Goal: Task Accomplishment & Management: Complete application form

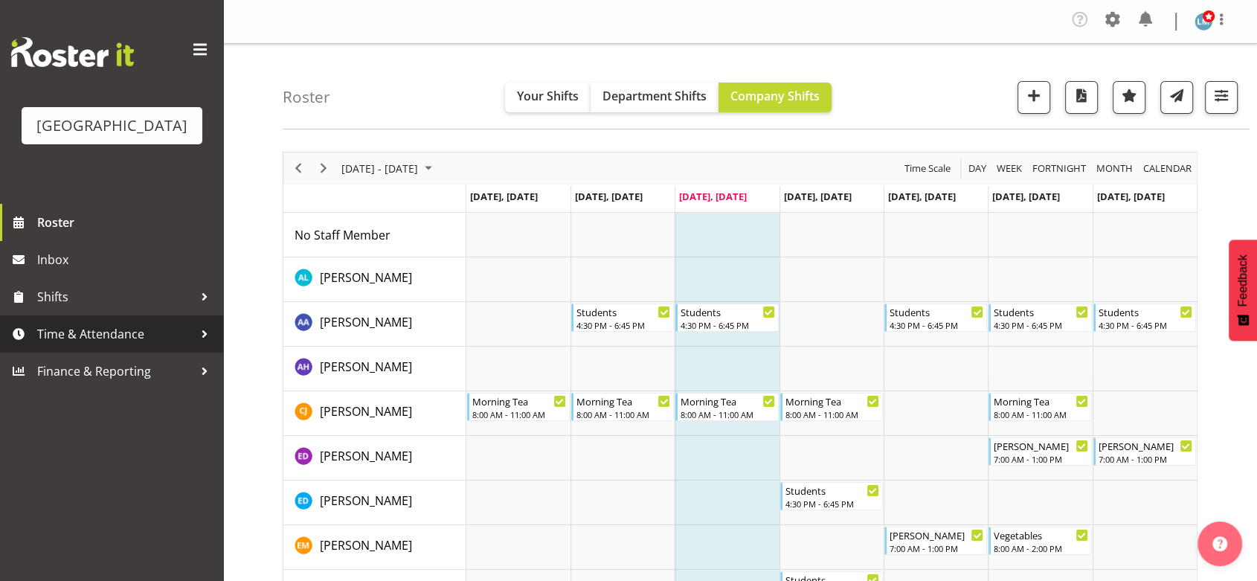
click at [196, 345] on div at bounding box center [204, 334] width 22 height 22
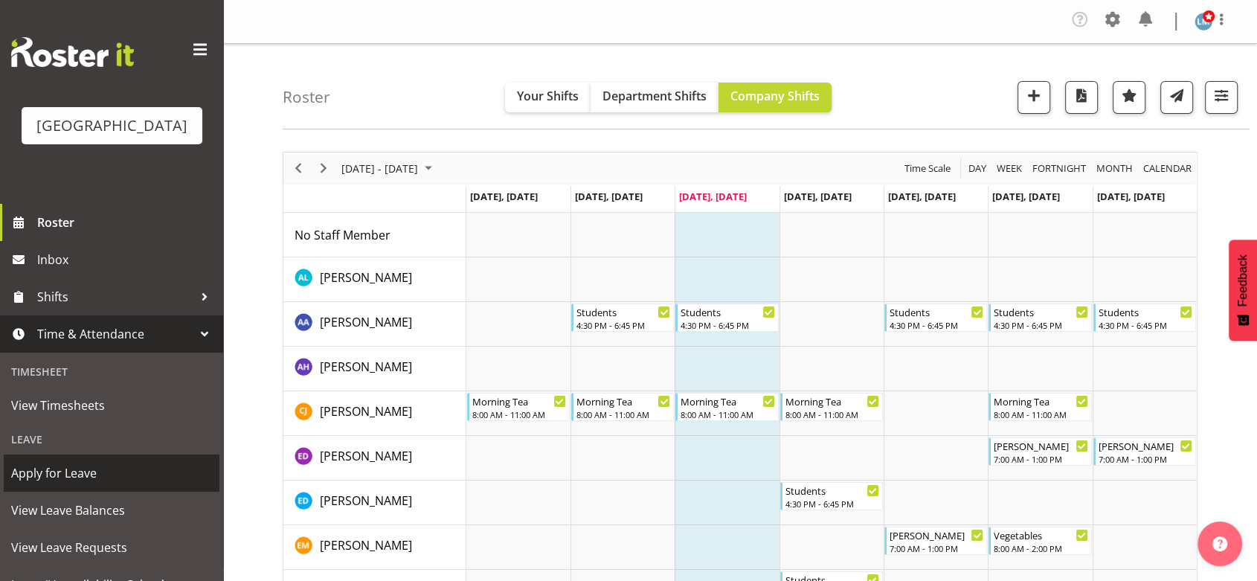
click at [143, 484] on span "Apply for Leave" at bounding box center [111, 473] width 201 height 22
click at [94, 484] on span "Apply for Leave" at bounding box center [111, 473] width 201 height 22
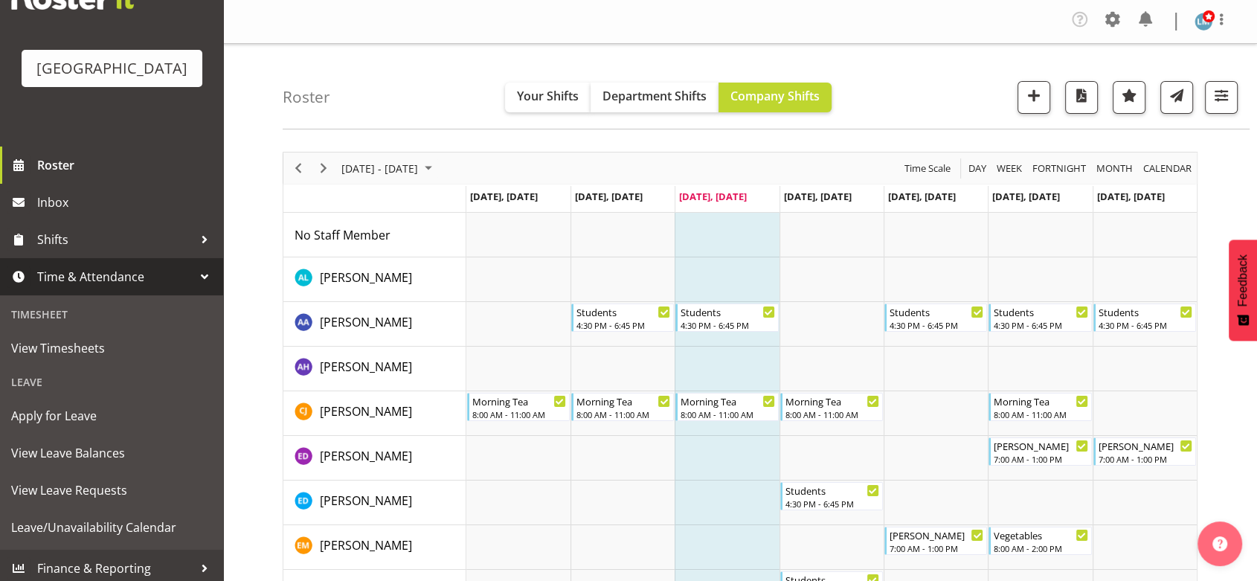
scroll to position [85, 0]
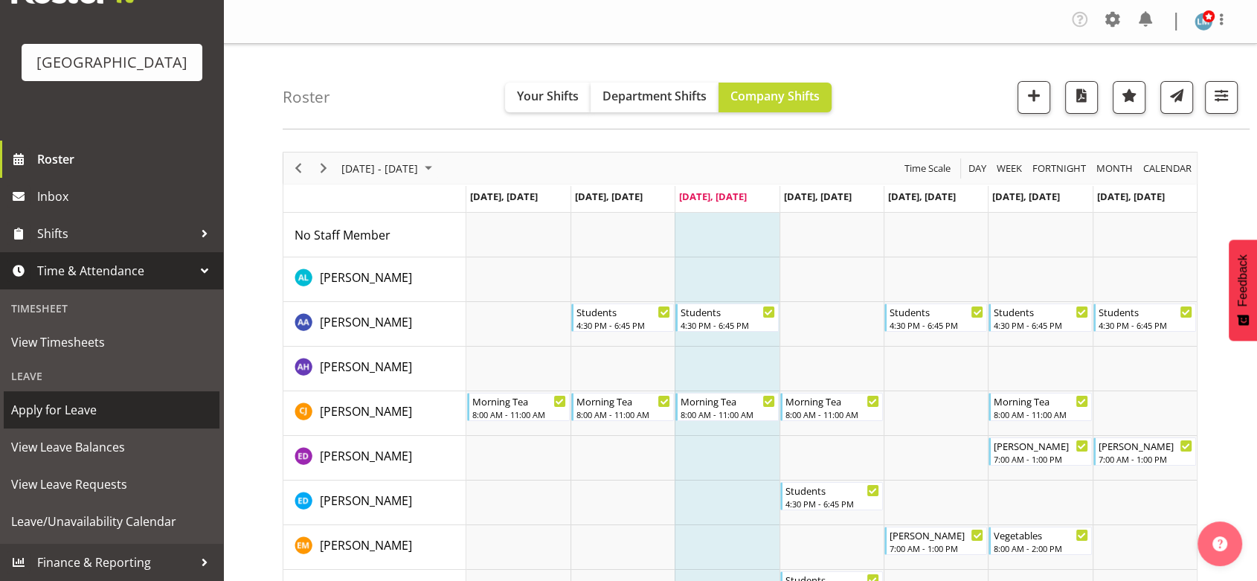
click at [45, 410] on span "Apply for Leave" at bounding box center [111, 410] width 201 height 22
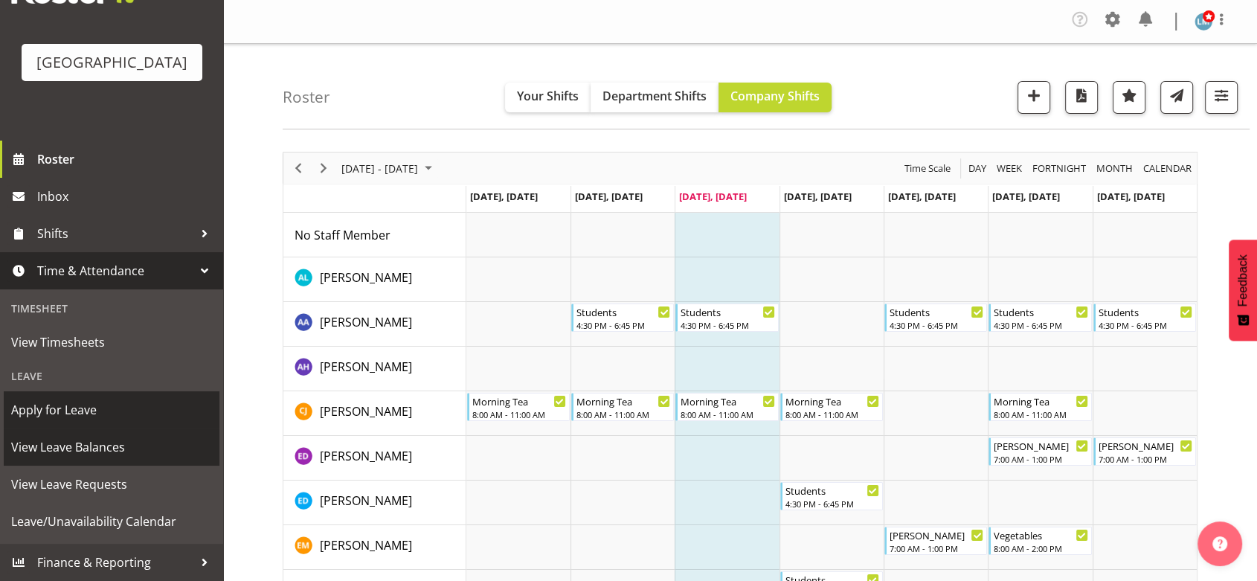
scroll to position [248, 0]
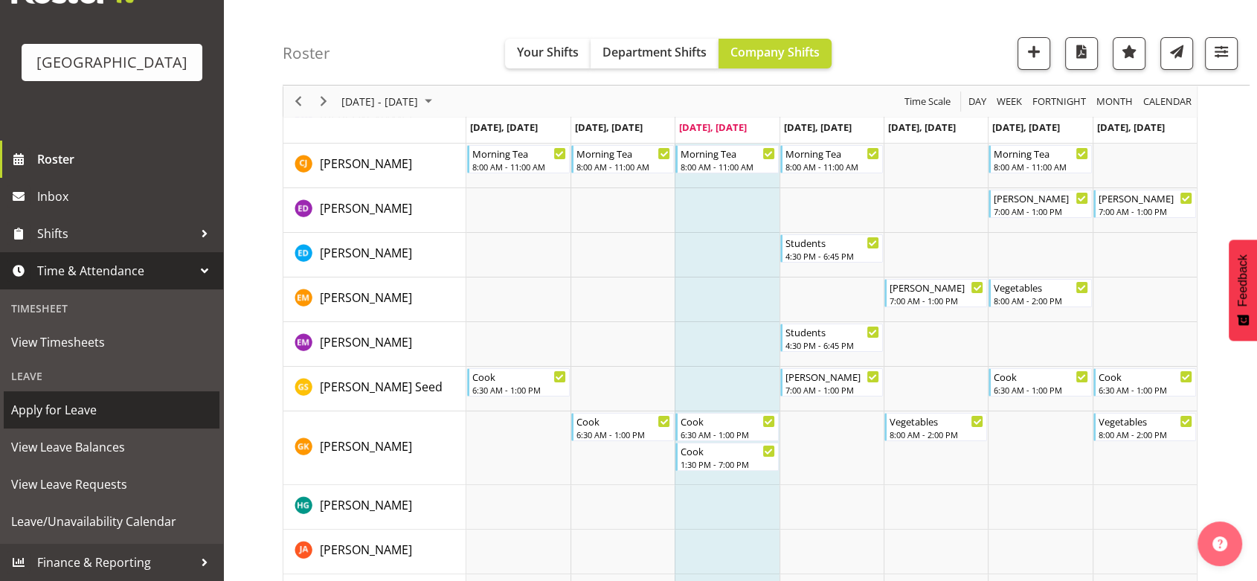
click at [54, 403] on span "Apply for Leave" at bounding box center [111, 410] width 201 height 22
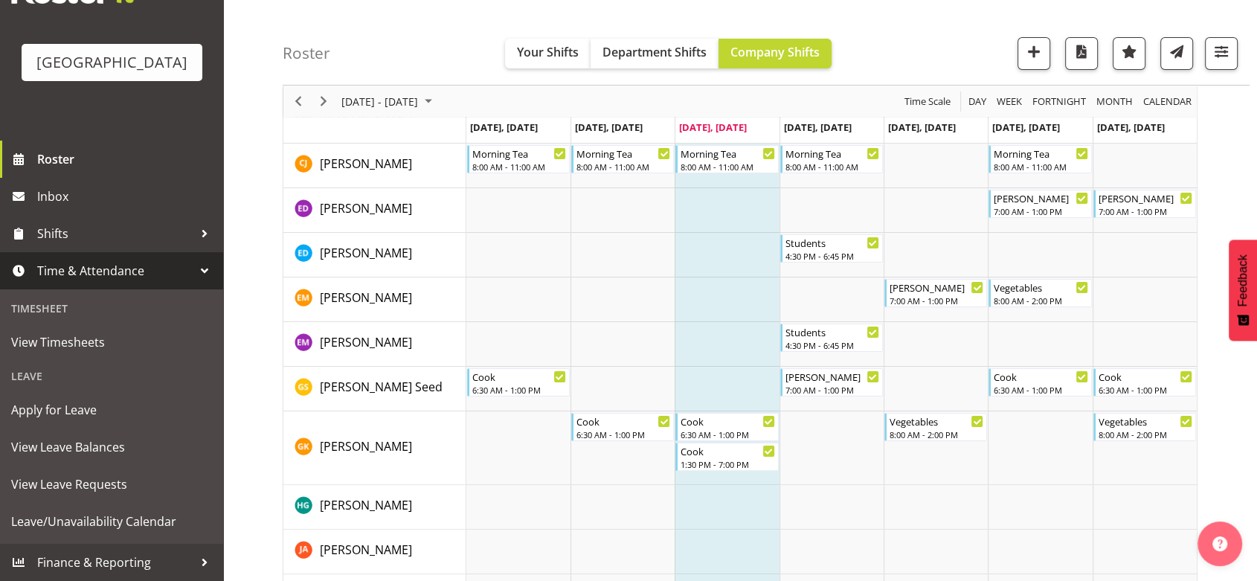
click at [193, 269] on div at bounding box center [204, 271] width 22 height 22
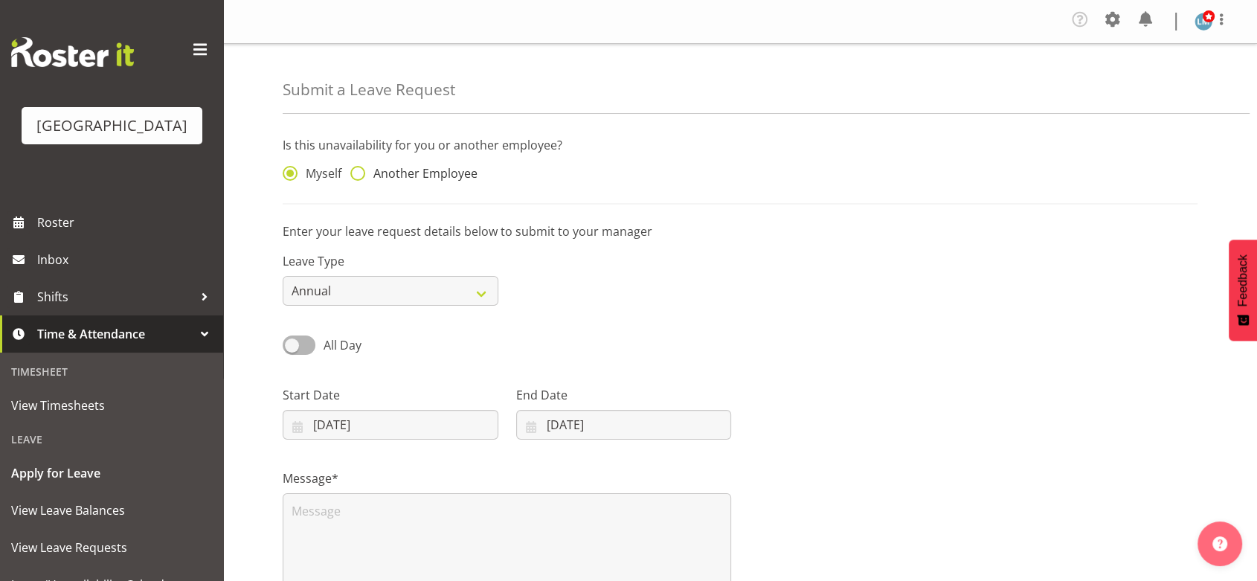
click at [358, 171] on span at bounding box center [357, 173] width 15 height 15
click at [358, 171] on input "Another Employee" at bounding box center [355, 174] width 10 height 10
radio input "true"
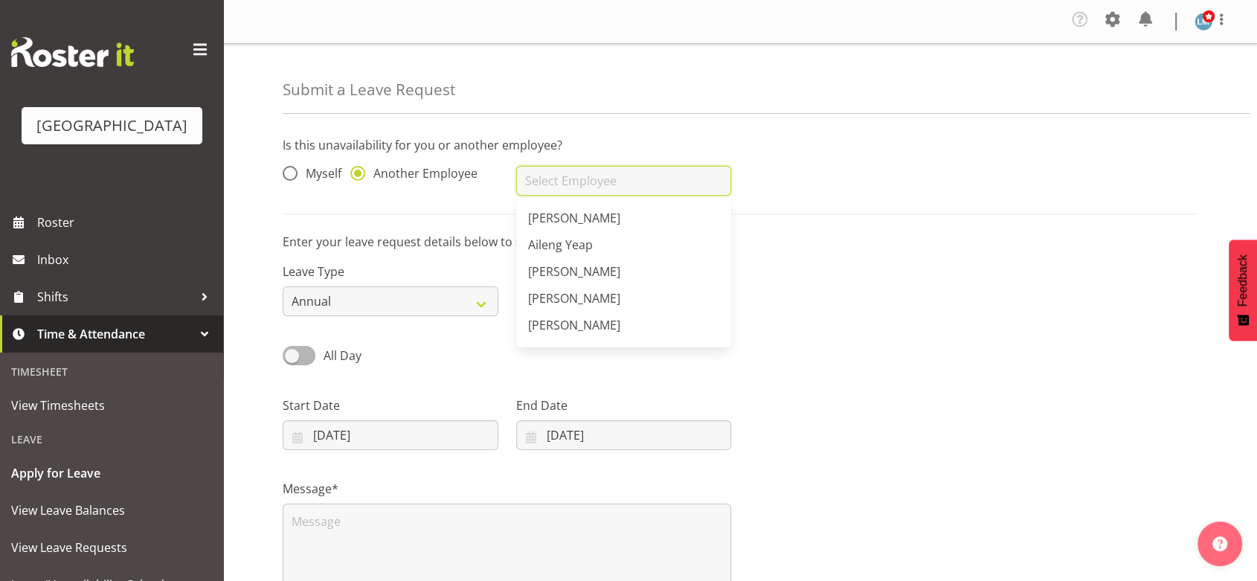
click at [599, 177] on input "text" at bounding box center [624, 181] width 216 height 30
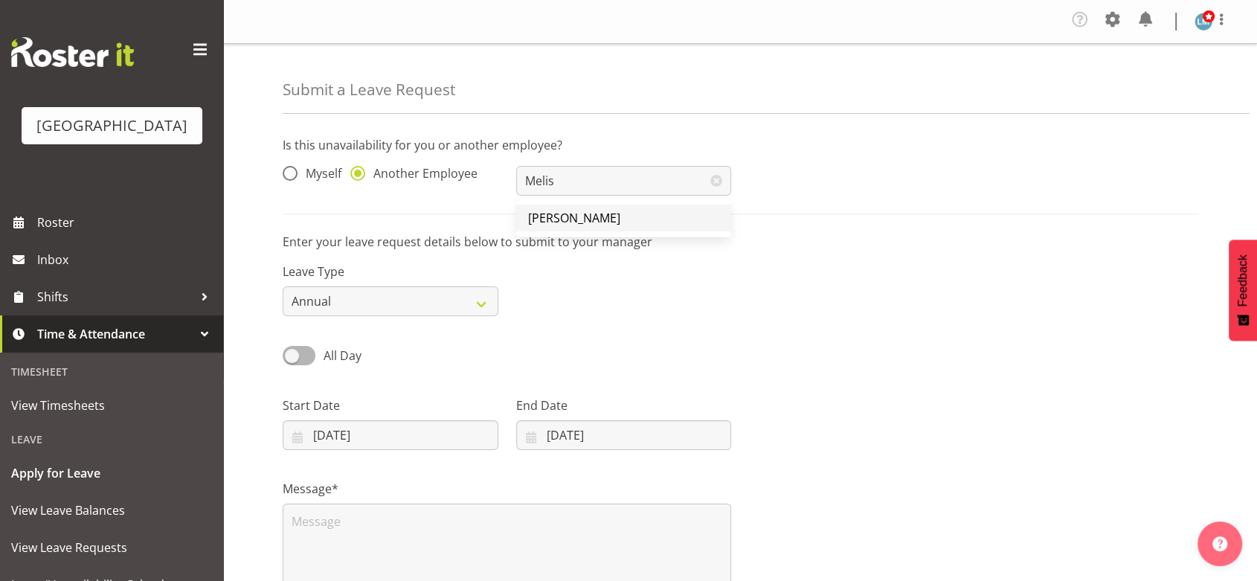
click at [581, 216] on span "[PERSON_NAME]" at bounding box center [574, 218] width 92 height 16
type input "[PERSON_NAME]"
click at [474, 302] on select "Annual Sick Leave Without Pay Bereavement Domestic Violence Parental Jury Servi…" at bounding box center [391, 301] width 216 height 30
select select "Sick"
click at [283, 286] on select "Annual Sick Leave Without Pay Bereavement Domestic Violence Parental Jury Servi…" at bounding box center [391, 301] width 216 height 30
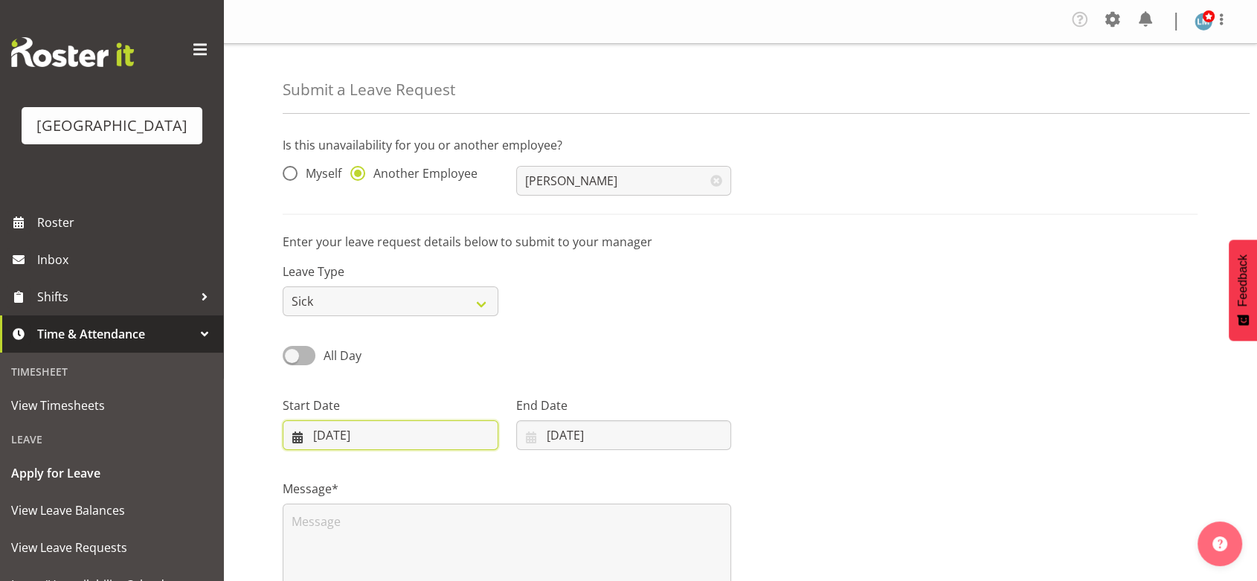
click at [293, 441] on input "03/09/2025" at bounding box center [391, 435] width 216 height 30
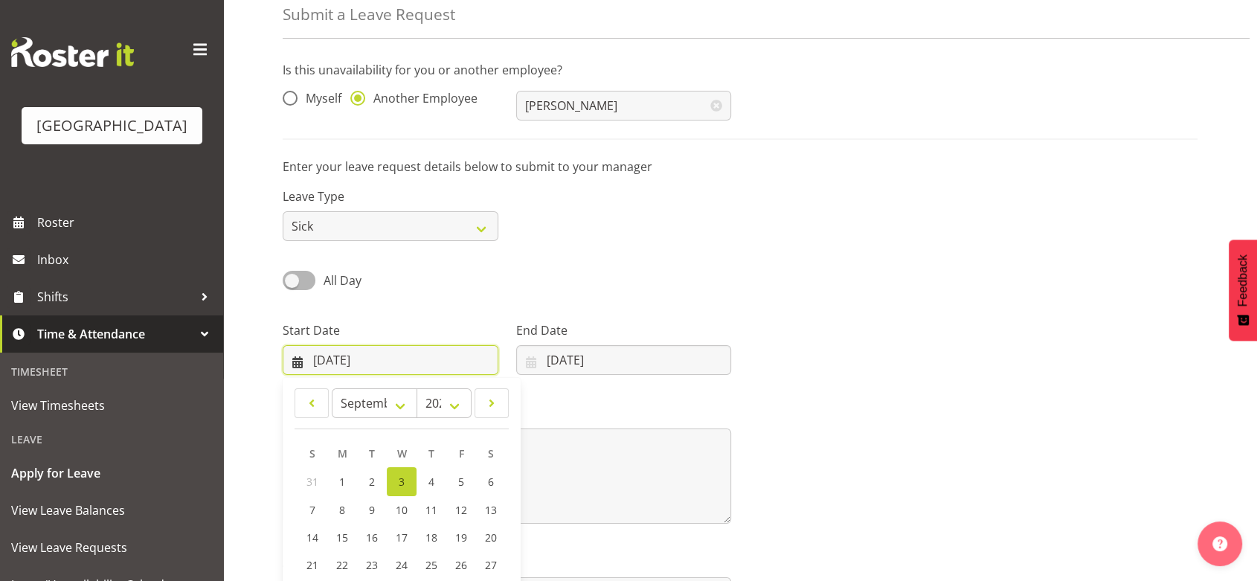
scroll to position [179, 0]
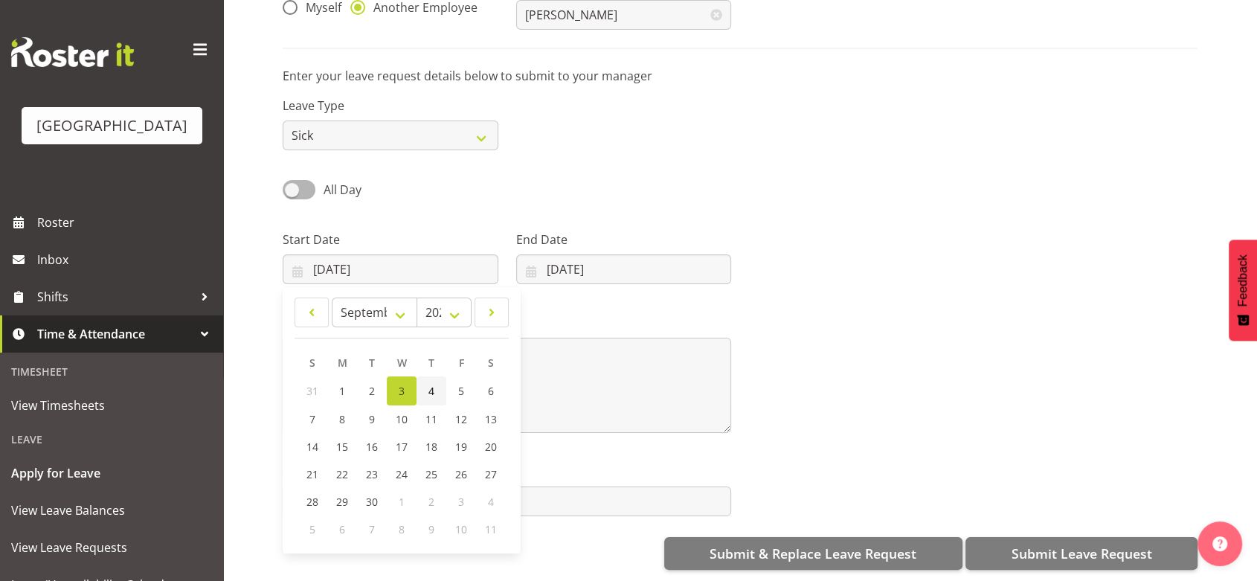
click at [434, 377] on link "4" at bounding box center [432, 390] width 30 height 29
type input "04/09/2025"
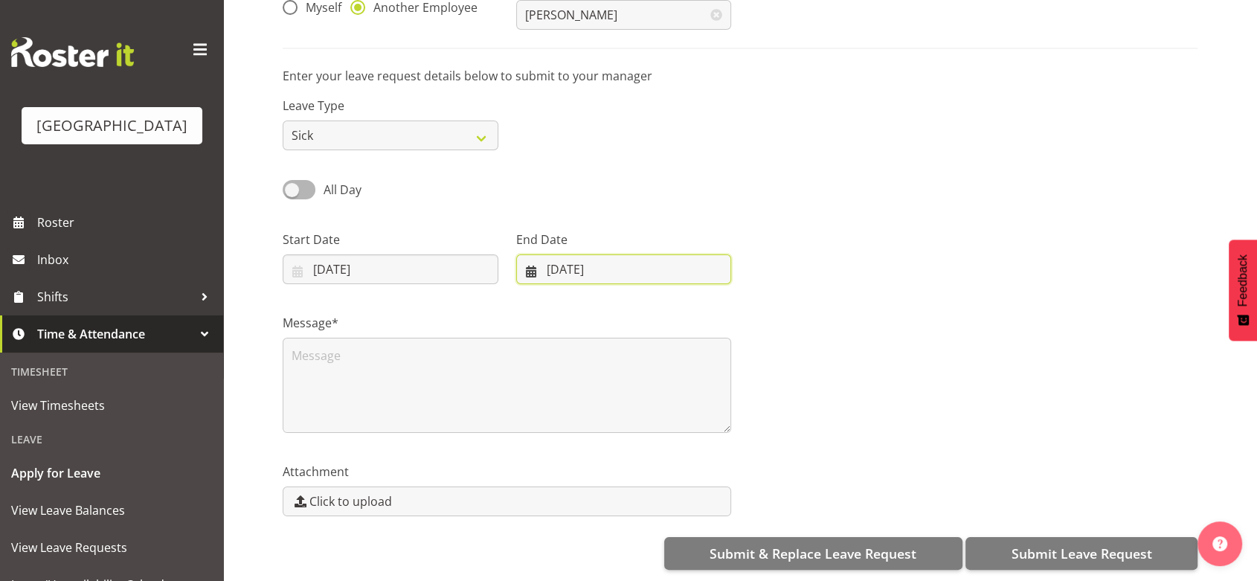
click at [524, 255] on input "03/09/2025" at bounding box center [624, 269] width 216 height 30
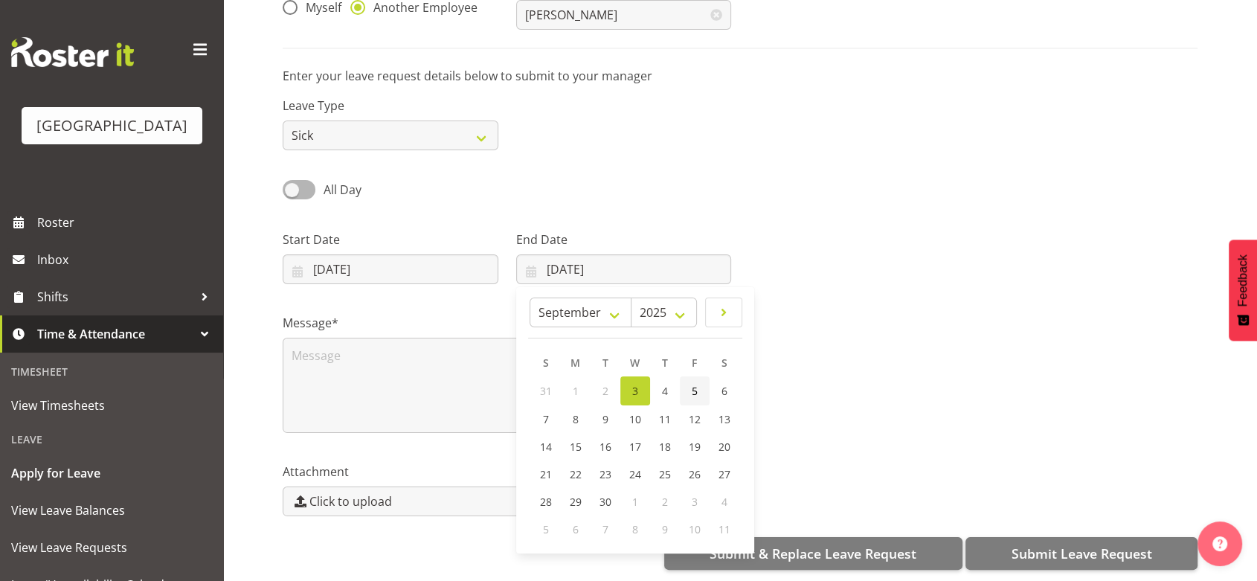
click at [696, 384] on span "5" at bounding box center [695, 391] width 6 height 14
type input "05/09/2025"
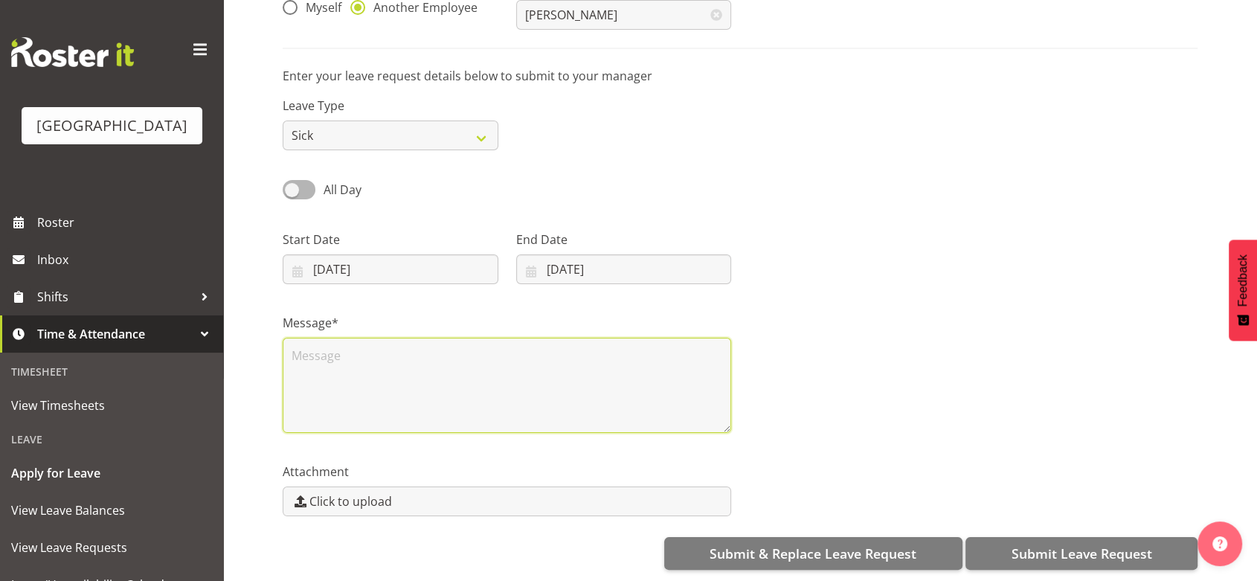
click at [385, 365] on textarea at bounding box center [507, 385] width 448 height 95
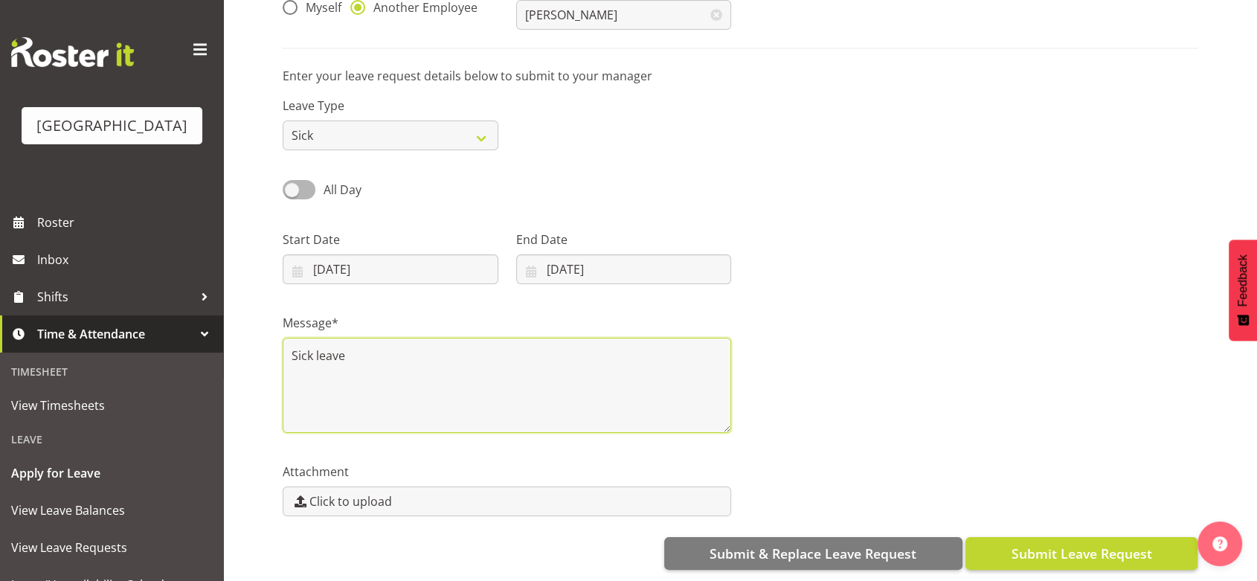
type textarea "Sick leave"
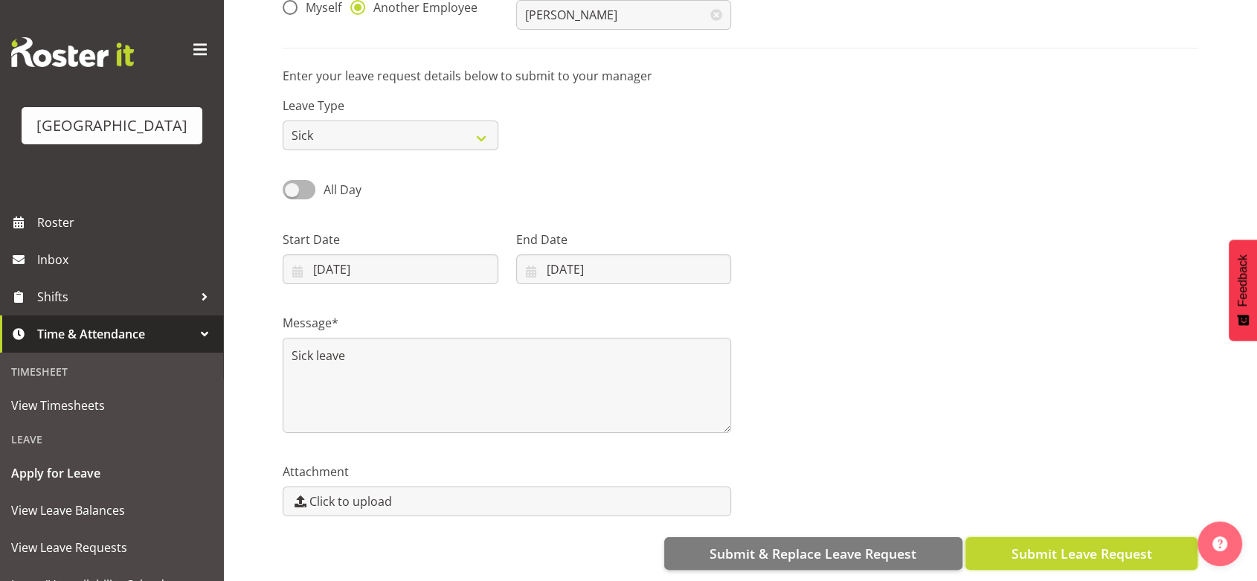
click at [1062, 544] on span "Submit Leave Request" at bounding box center [1081, 553] width 141 height 19
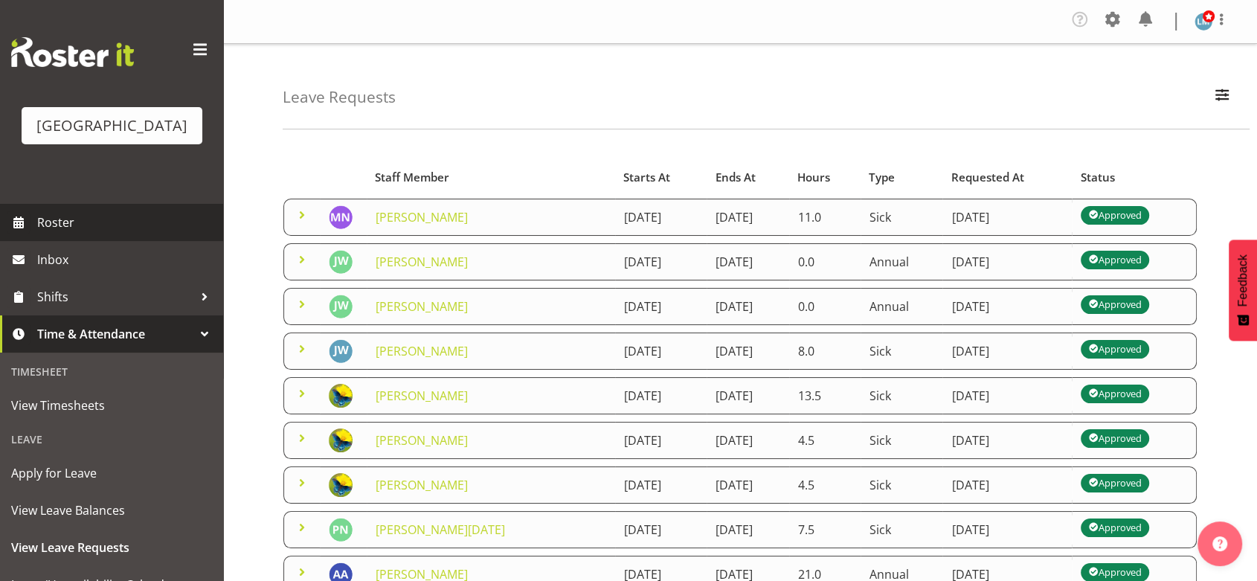
click at [60, 234] on span "Roster" at bounding box center [126, 222] width 179 height 22
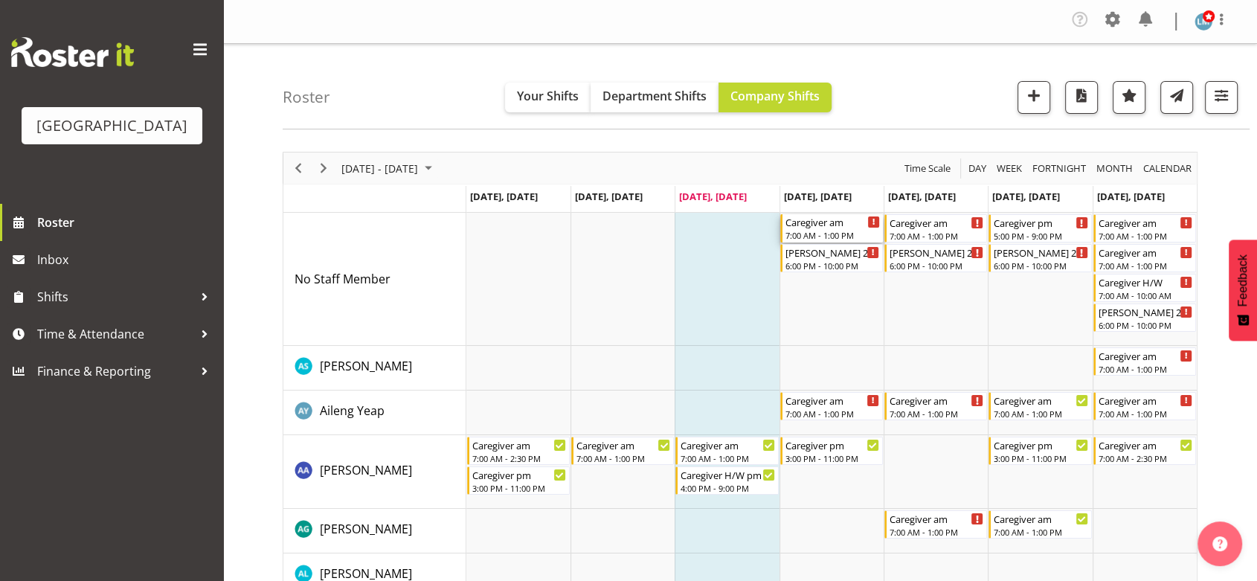
click at [822, 225] on div "Caregiver am" at bounding box center [832, 221] width 94 height 15
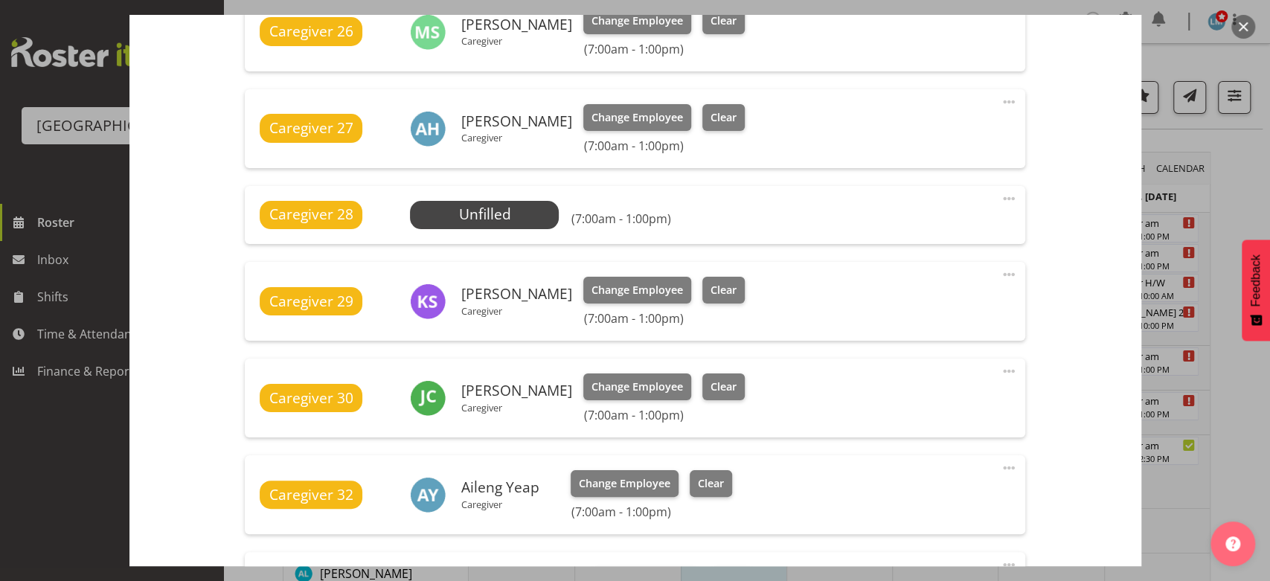
scroll to position [744, 0]
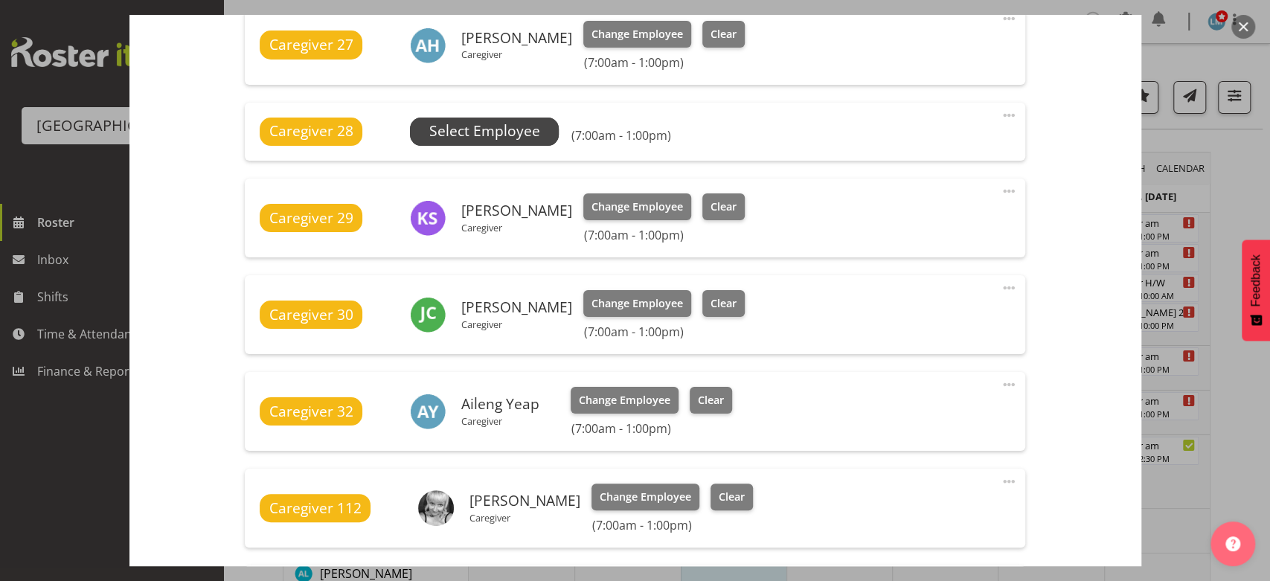
click at [458, 135] on span "Select Employee" at bounding box center [484, 131] width 111 height 22
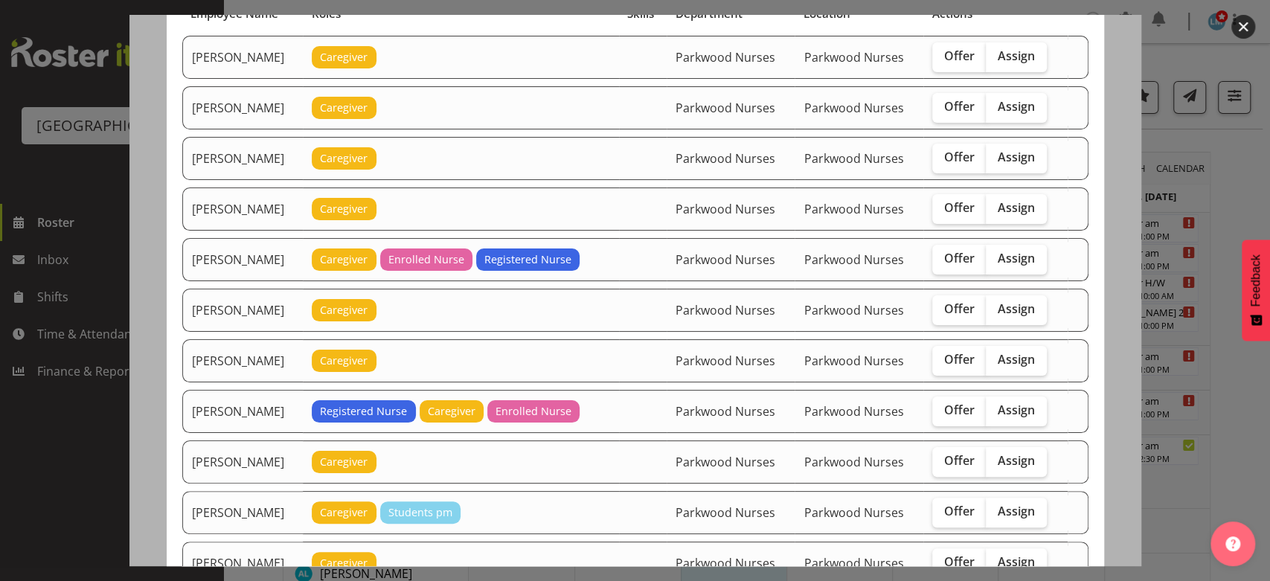
scroll to position [165, 0]
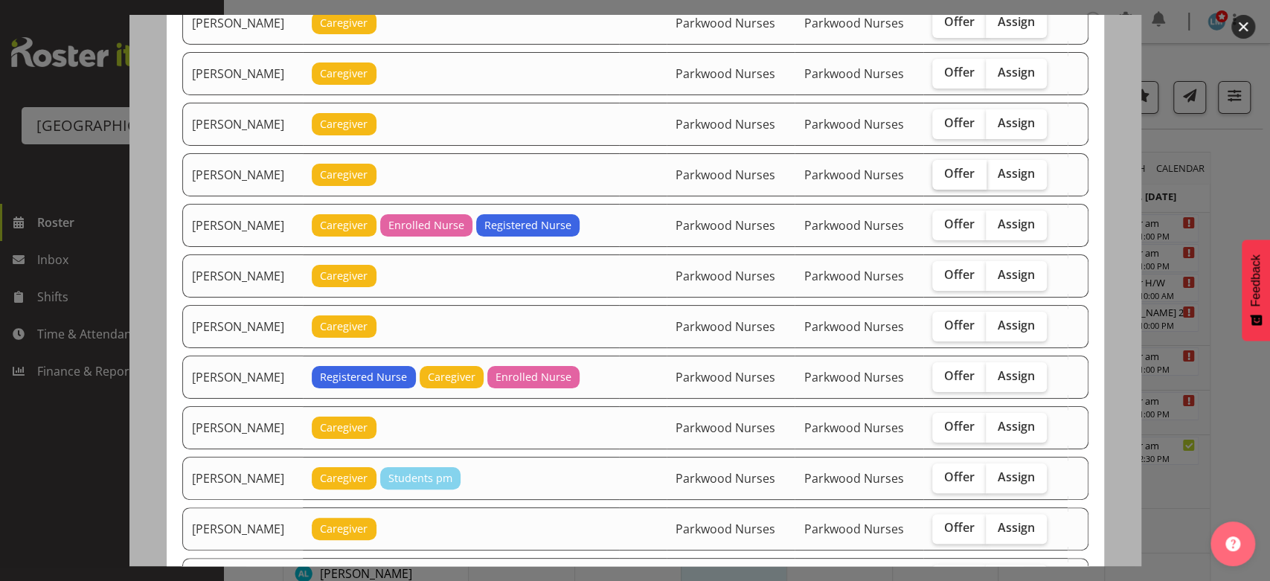
click at [961, 173] on span "Offer" at bounding box center [959, 173] width 30 height 15
click at [942, 173] on input "Offer" at bounding box center [937, 174] width 10 height 10
checkbox input "true"
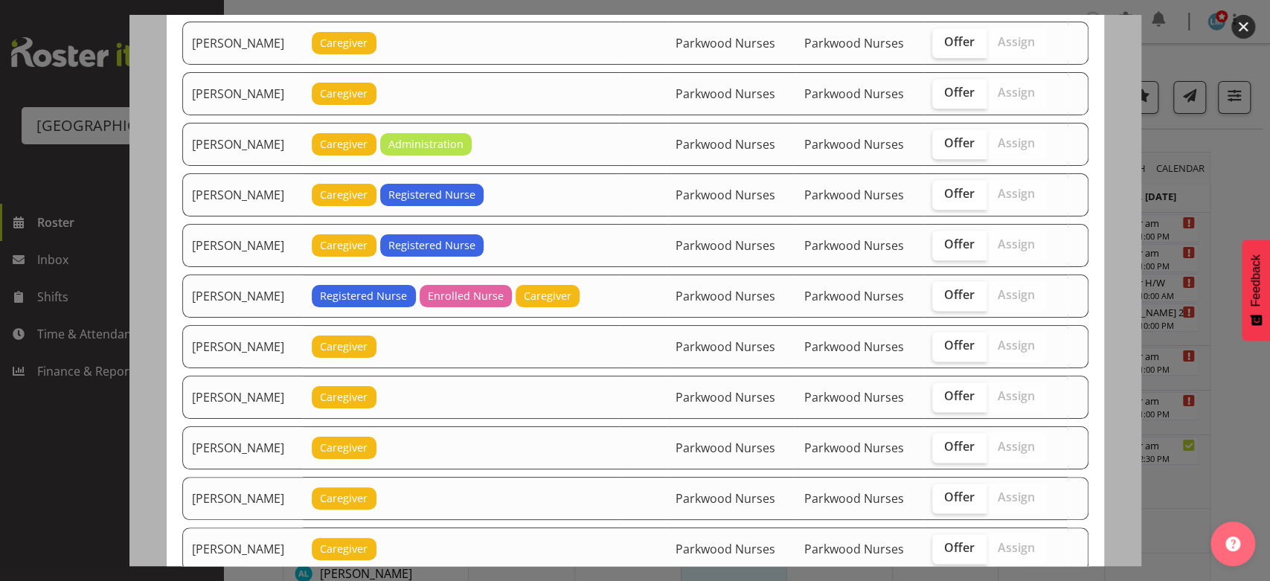
scroll to position [1239, 0]
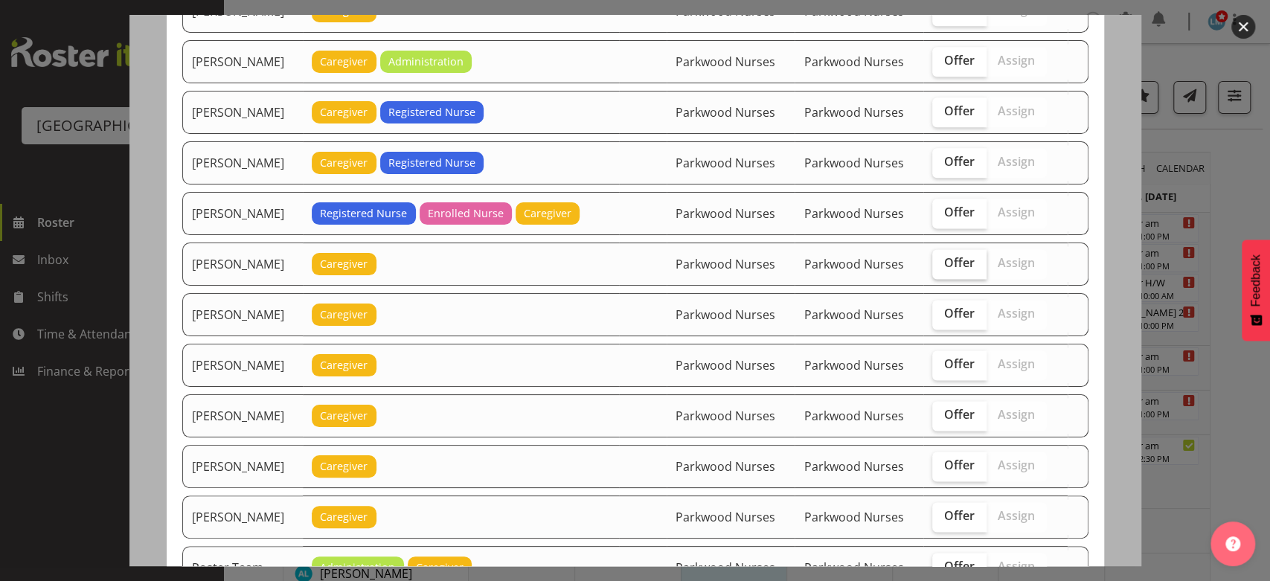
click at [957, 255] on span "Offer" at bounding box center [959, 262] width 30 height 15
click at [942, 258] on input "Offer" at bounding box center [937, 263] width 10 height 10
checkbox input "true"
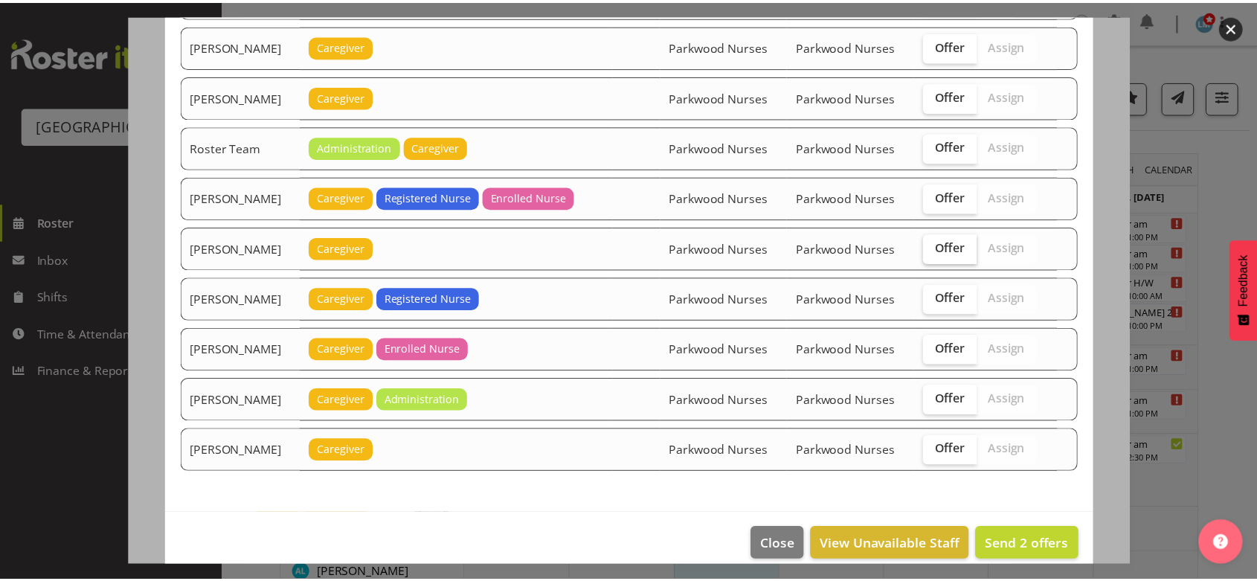
scroll to position [1662, 0]
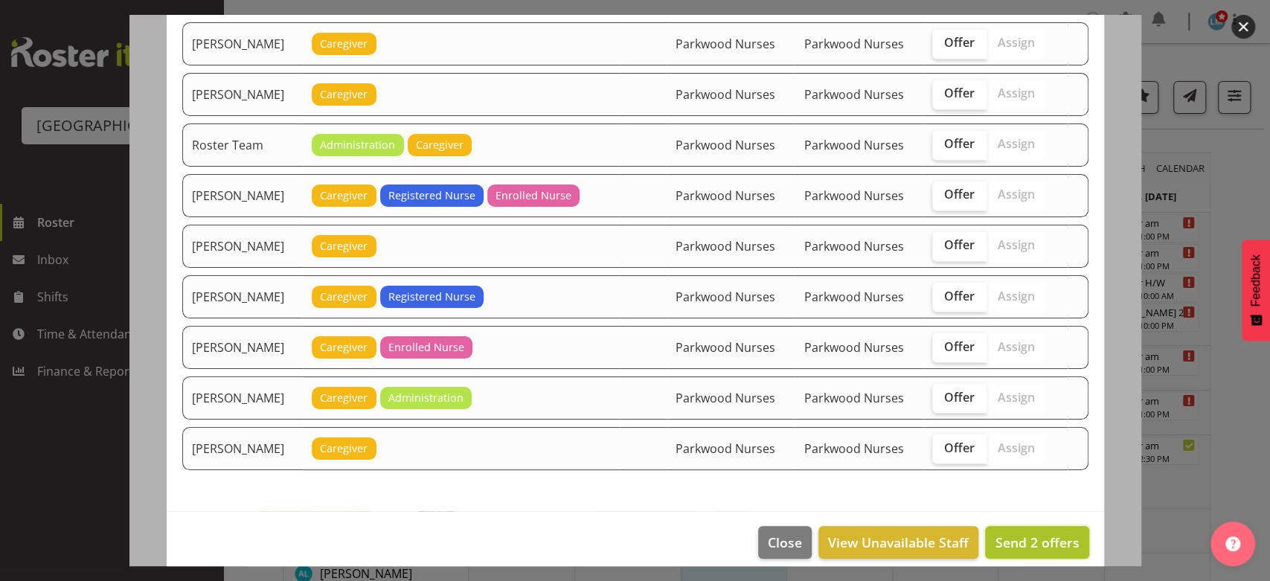
click at [1010, 533] on span "Send 2 offers" at bounding box center [1036, 542] width 84 height 18
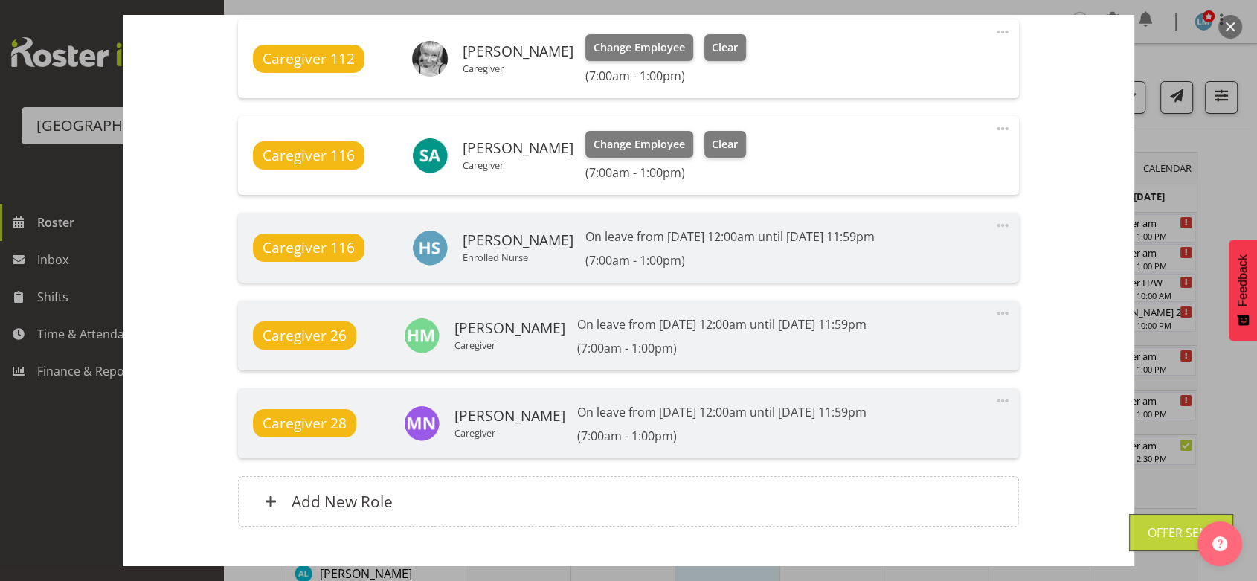
scroll to position [1285, 0]
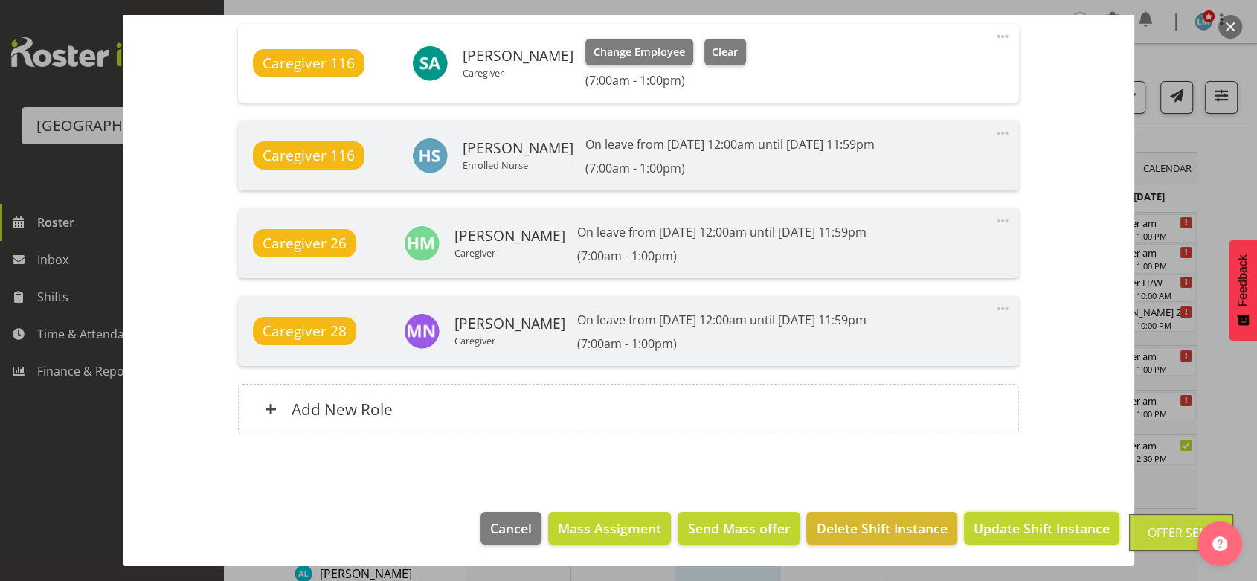
click at [1010, 522] on span "Update Shift Instance" at bounding box center [1042, 527] width 136 height 19
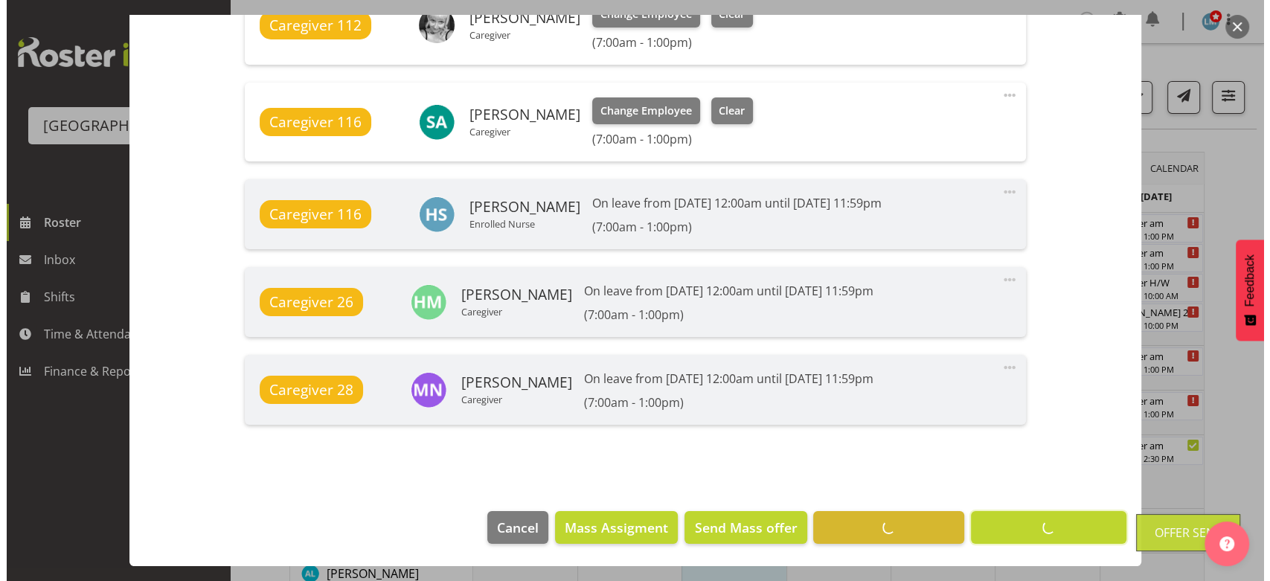
scroll to position [1226, 0]
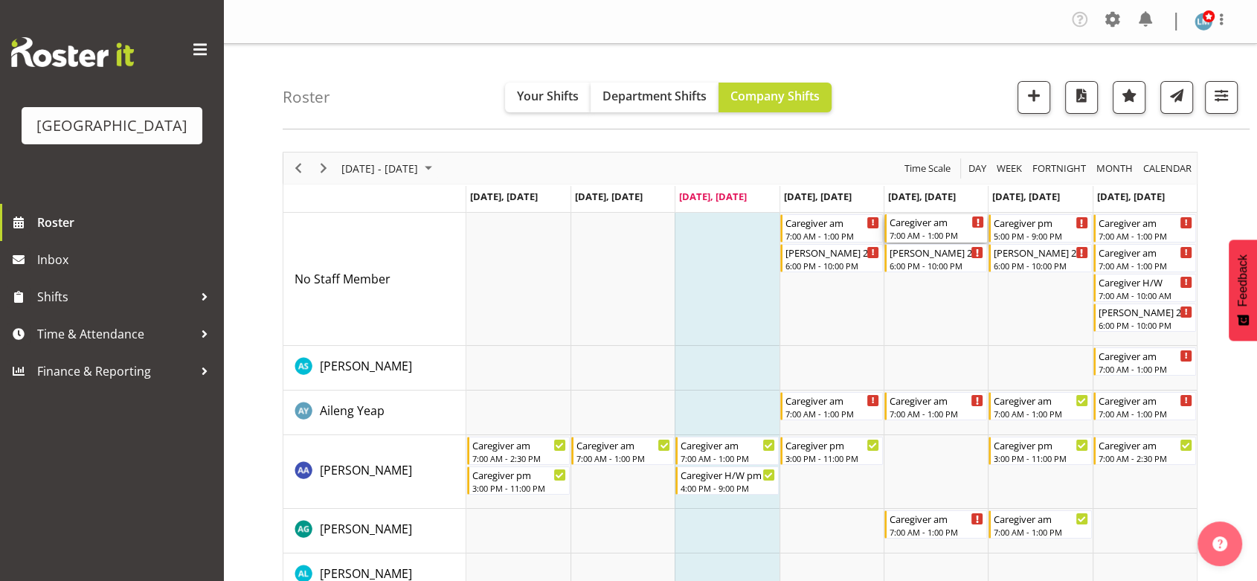
click at [924, 229] on div "Caregiver am 7:00 AM - 1:00 PM" at bounding box center [937, 228] width 94 height 28
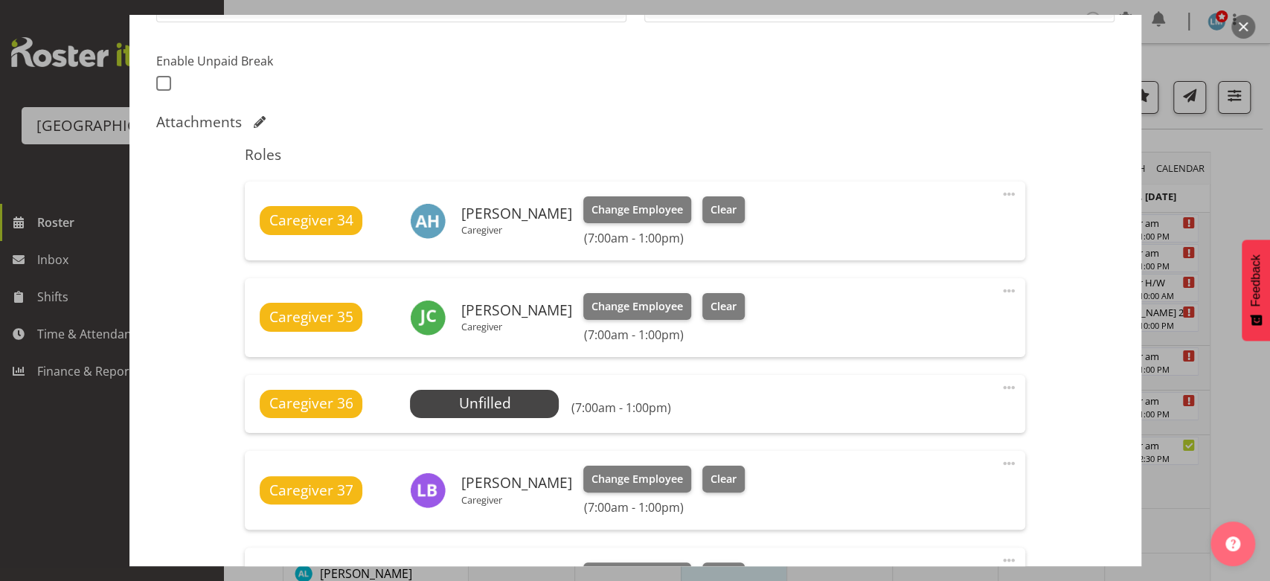
scroll to position [413, 0]
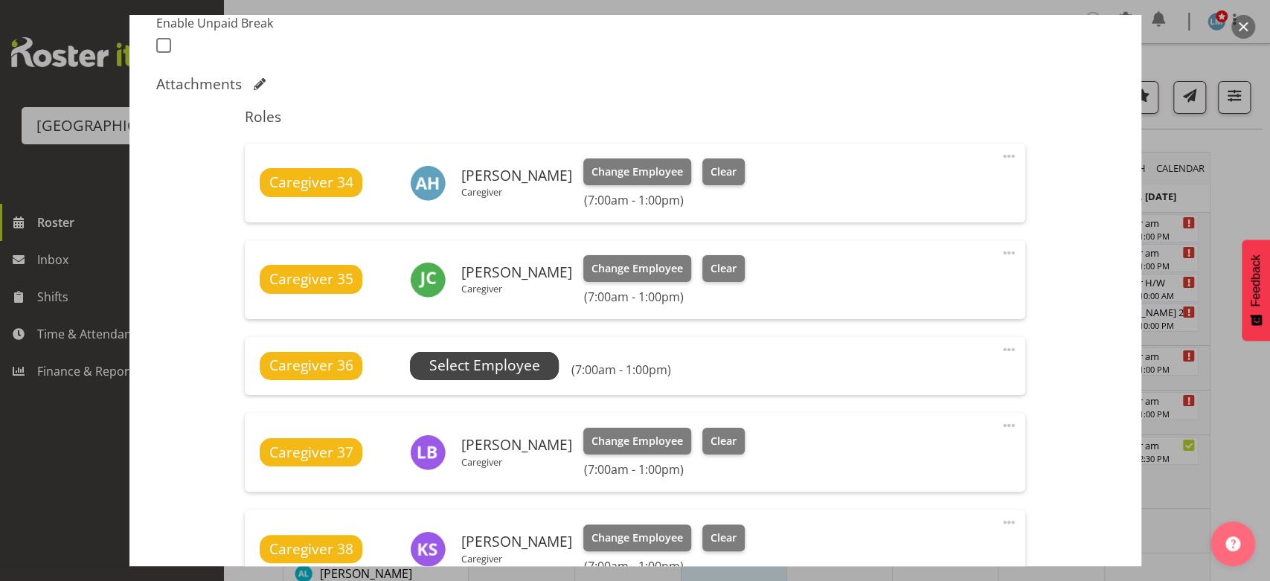
click at [494, 360] on span "Select Employee" at bounding box center [484, 366] width 111 height 22
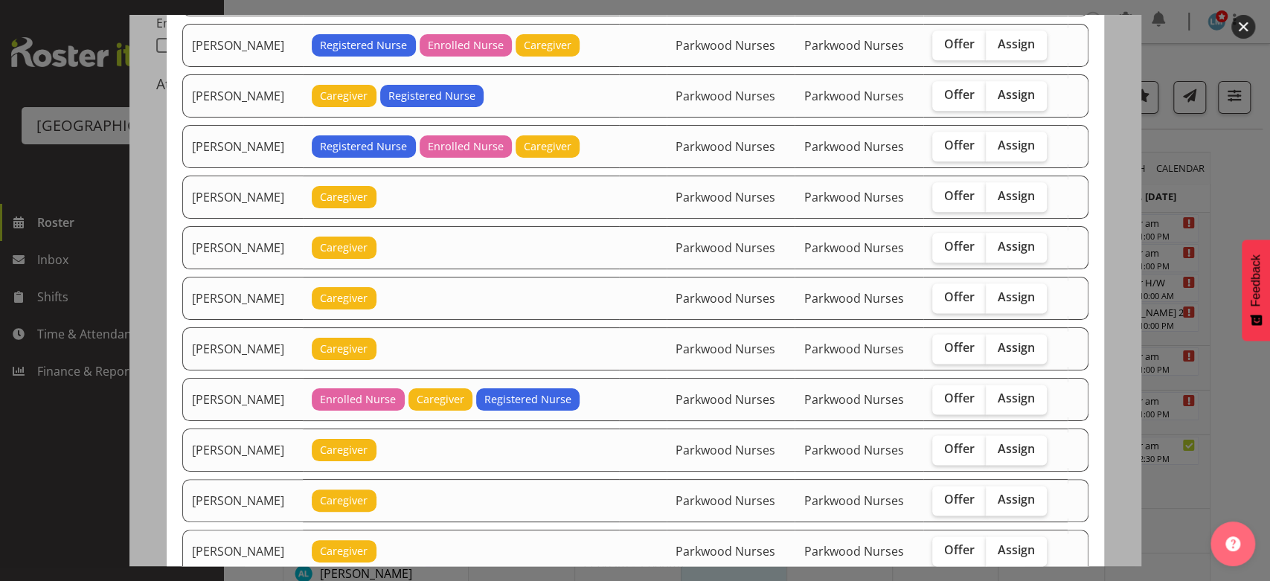
scroll to position [1157, 0]
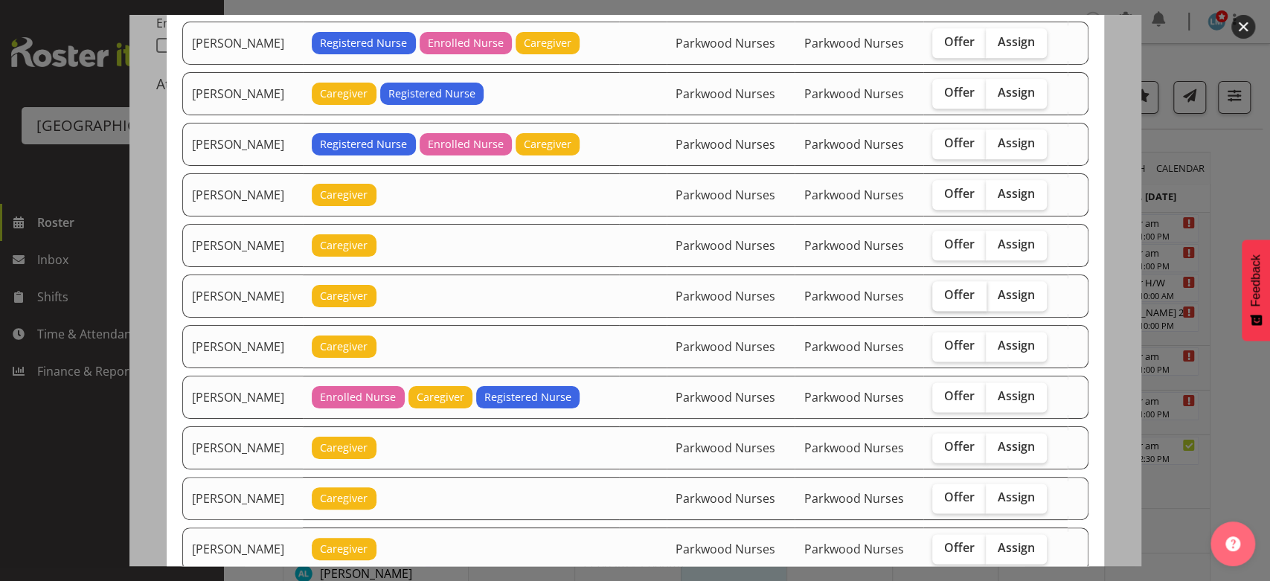
click at [954, 287] on span "Offer" at bounding box center [959, 294] width 30 height 15
click at [942, 290] on input "Offer" at bounding box center [937, 295] width 10 height 10
checkbox input "true"
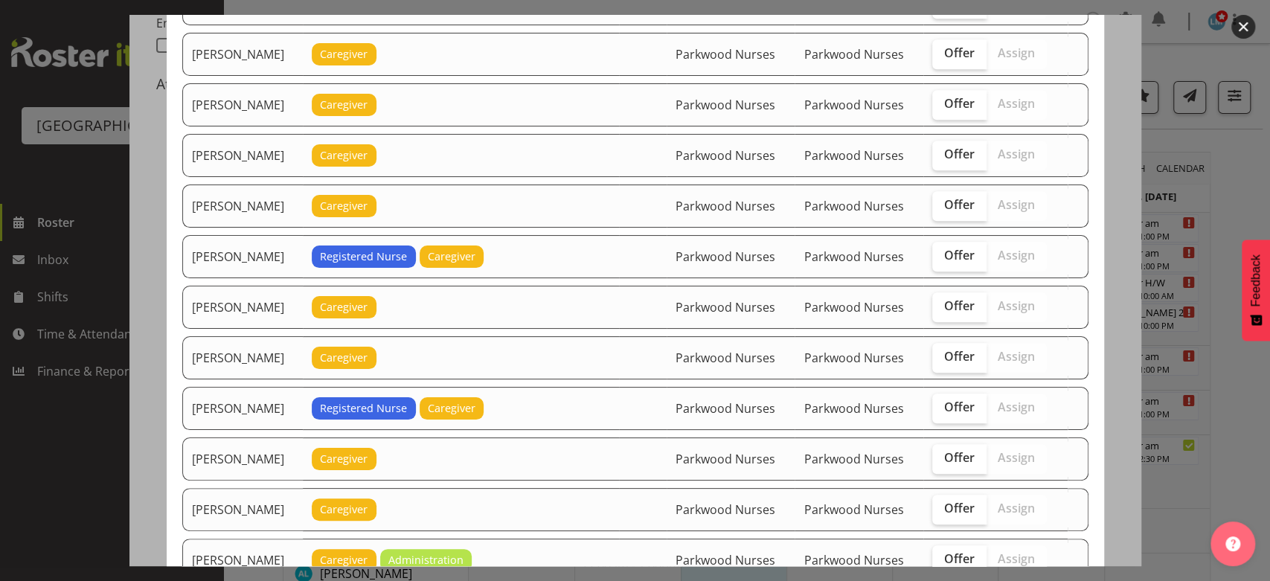
scroll to position [578, 0]
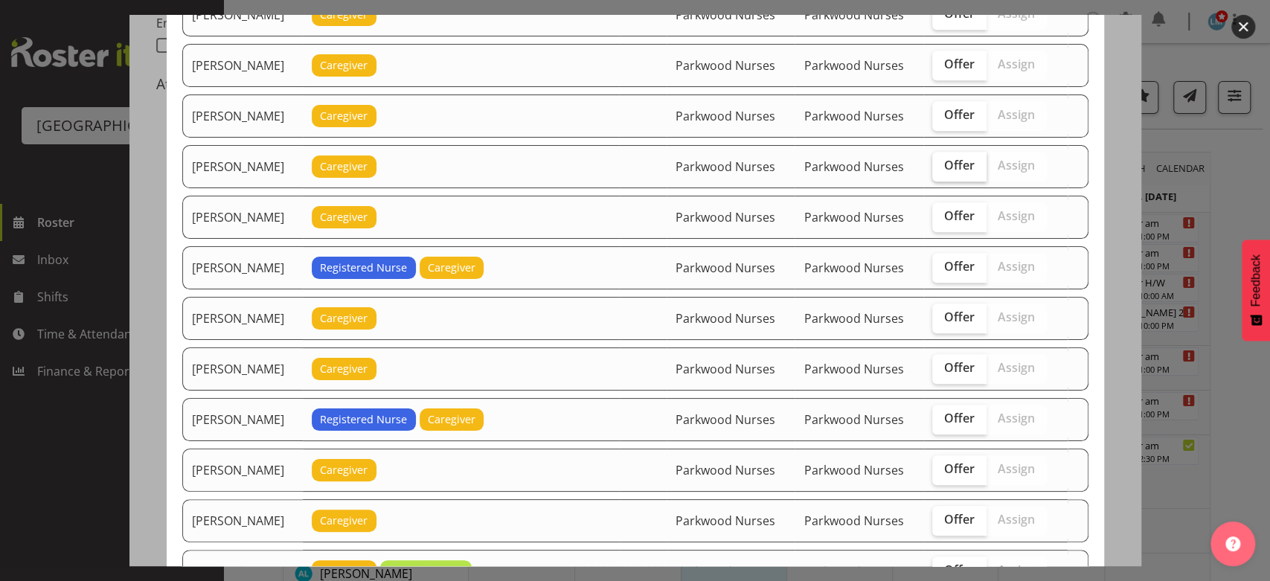
click at [952, 160] on span "Offer" at bounding box center [959, 165] width 30 height 15
click at [942, 161] on input "Offer" at bounding box center [937, 166] width 10 height 10
checkbox input "true"
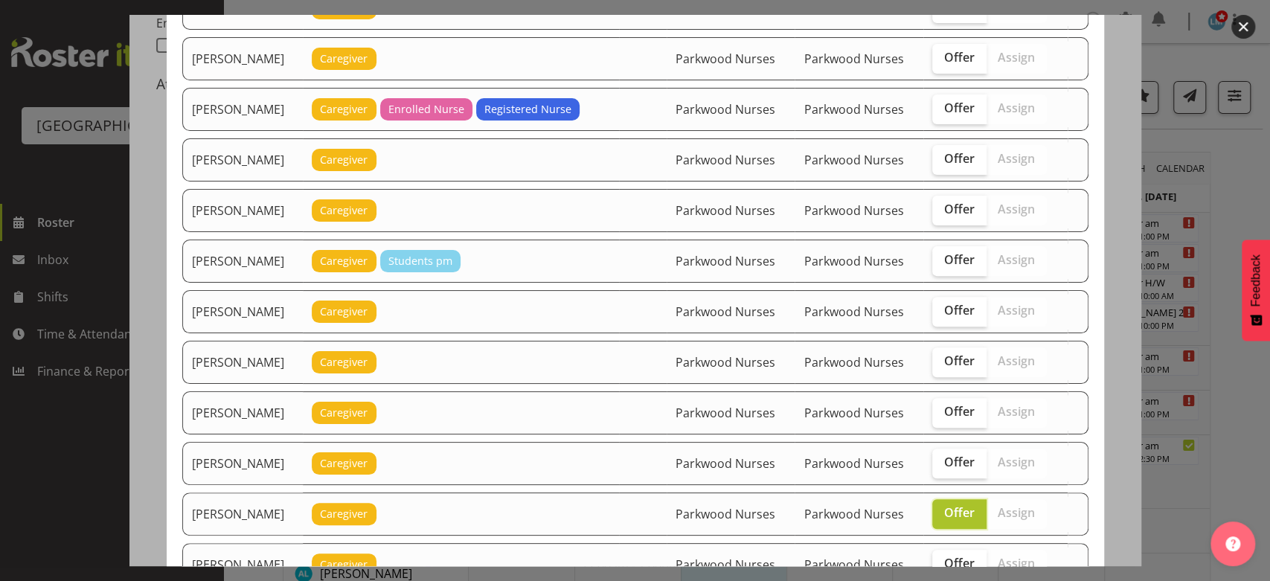
scroll to position [165, 0]
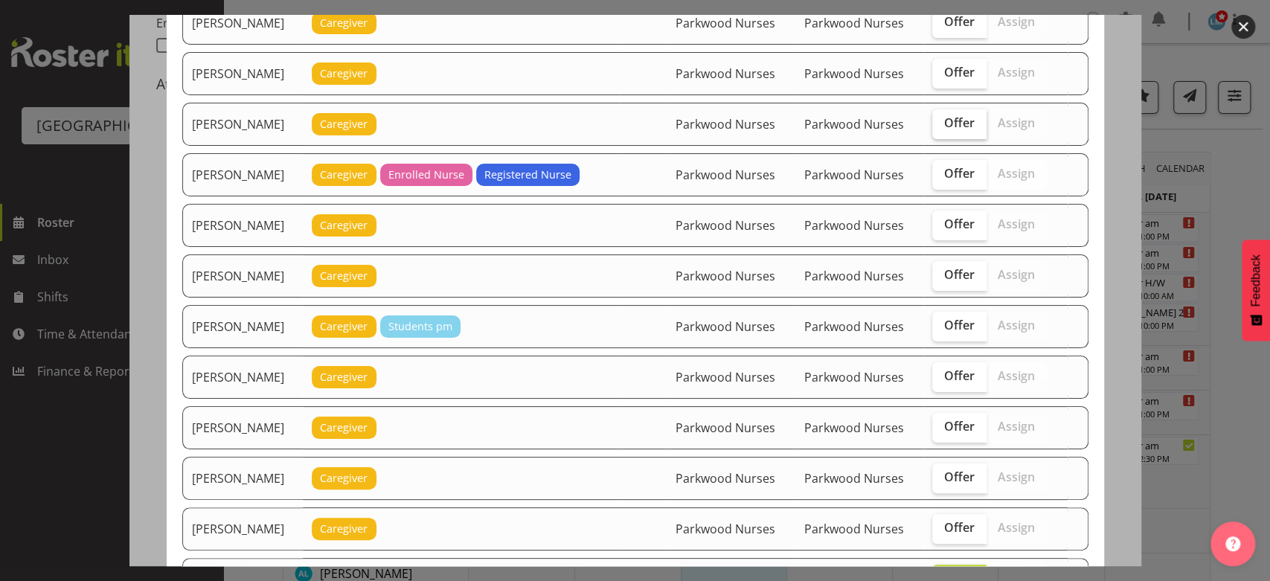
click at [955, 123] on span "Offer" at bounding box center [959, 122] width 30 height 15
click at [942, 123] on input "Offer" at bounding box center [937, 123] width 10 height 10
checkbox input "true"
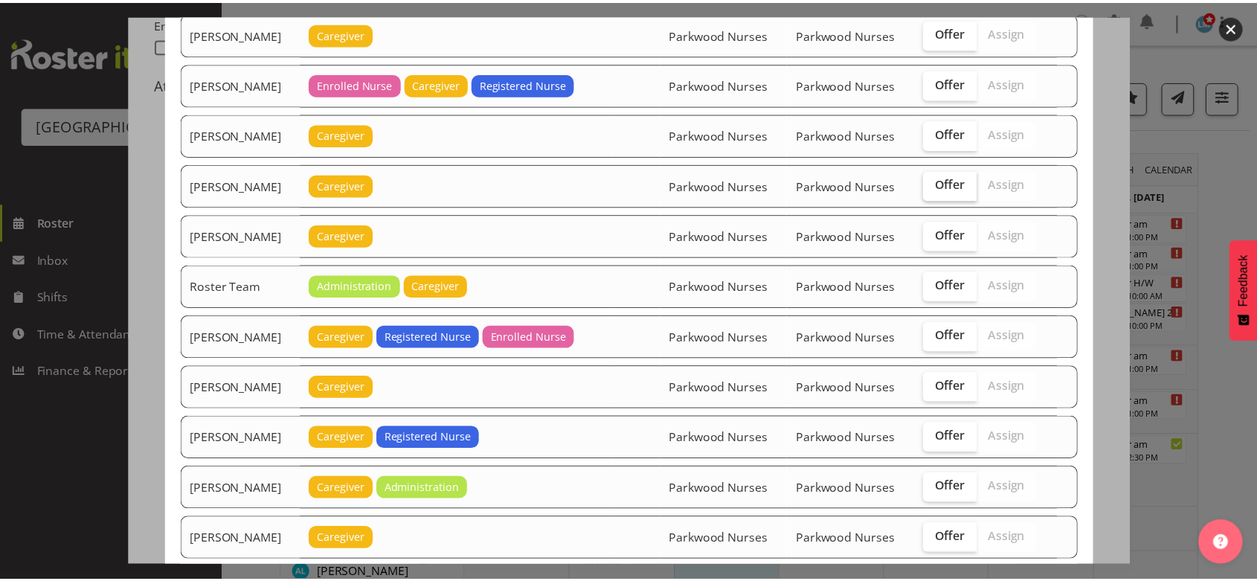
scroll to position [1561, 0]
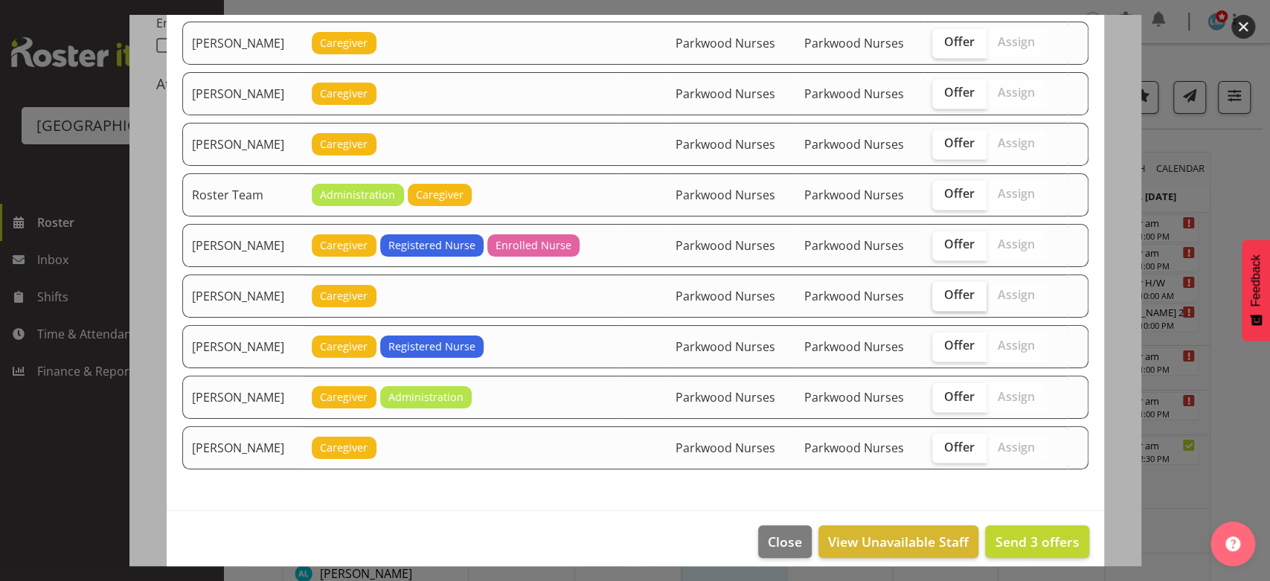
click at [955, 287] on span "Offer" at bounding box center [959, 294] width 30 height 15
click at [942, 290] on input "Offer" at bounding box center [937, 295] width 10 height 10
checkbox input "true"
click at [1030, 533] on span "Send 4 offers" at bounding box center [1036, 542] width 84 height 18
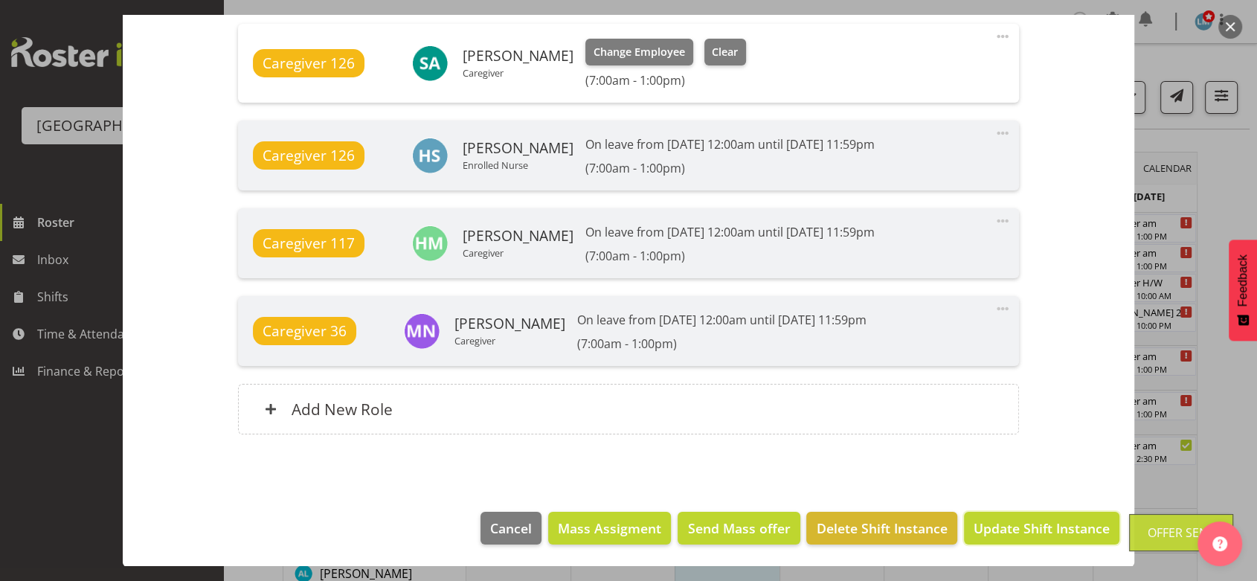
click at [1031, 528] on span "Update Shift Instance" at bounding box center [1042, 527] width 136 height 19
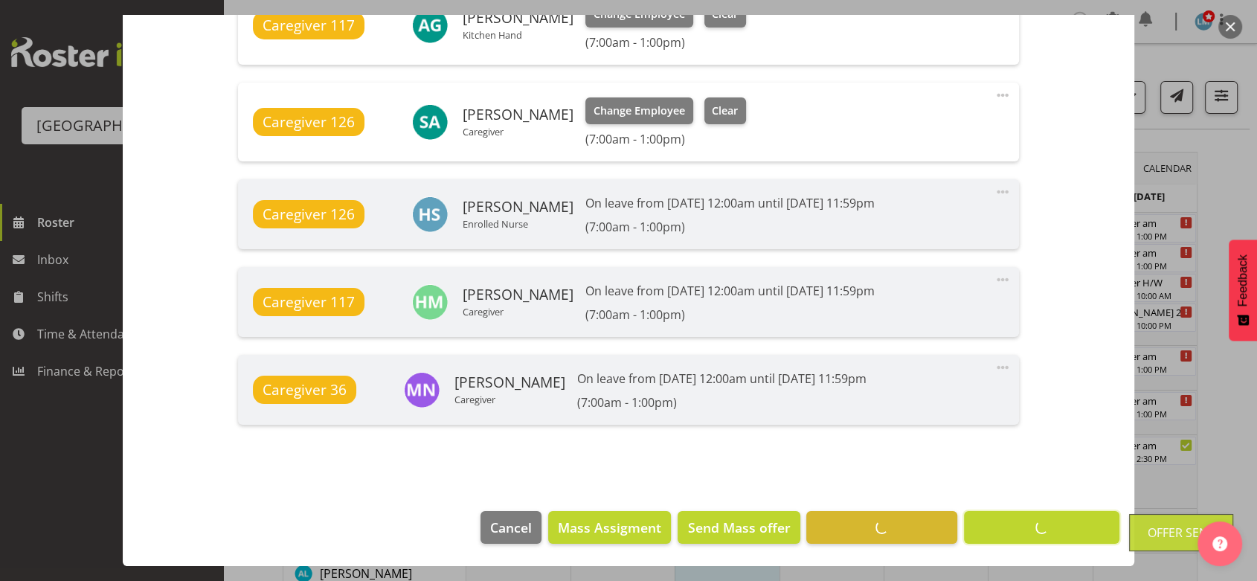
scroll to position [1226, 0]
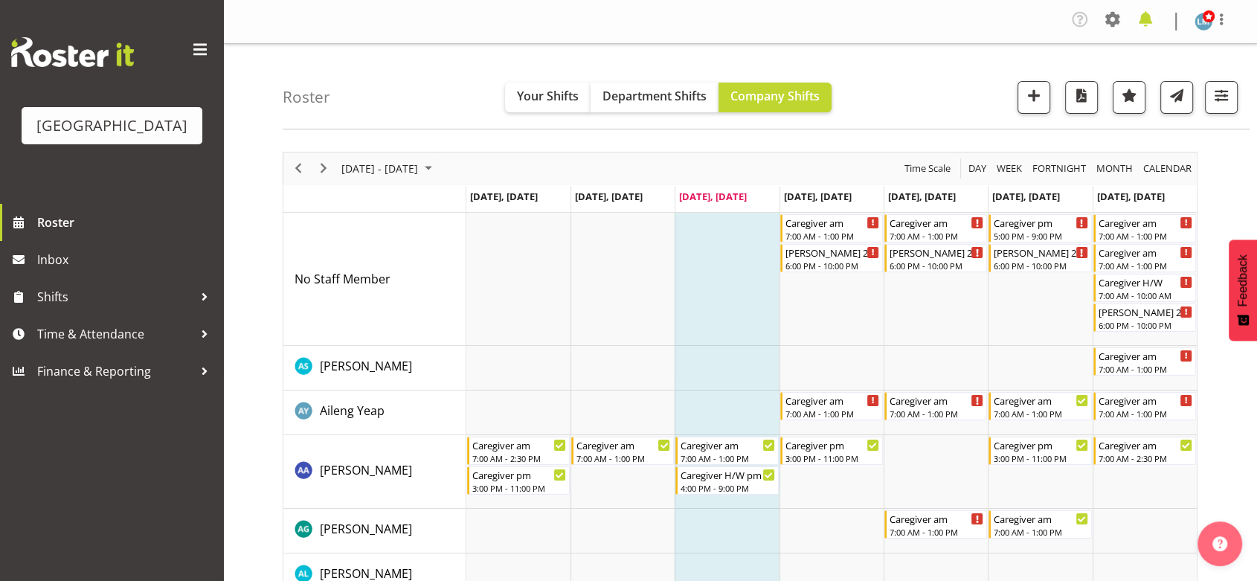
click at [1145, 15] on span at bounding box center [1146, 19] width 24 height 24
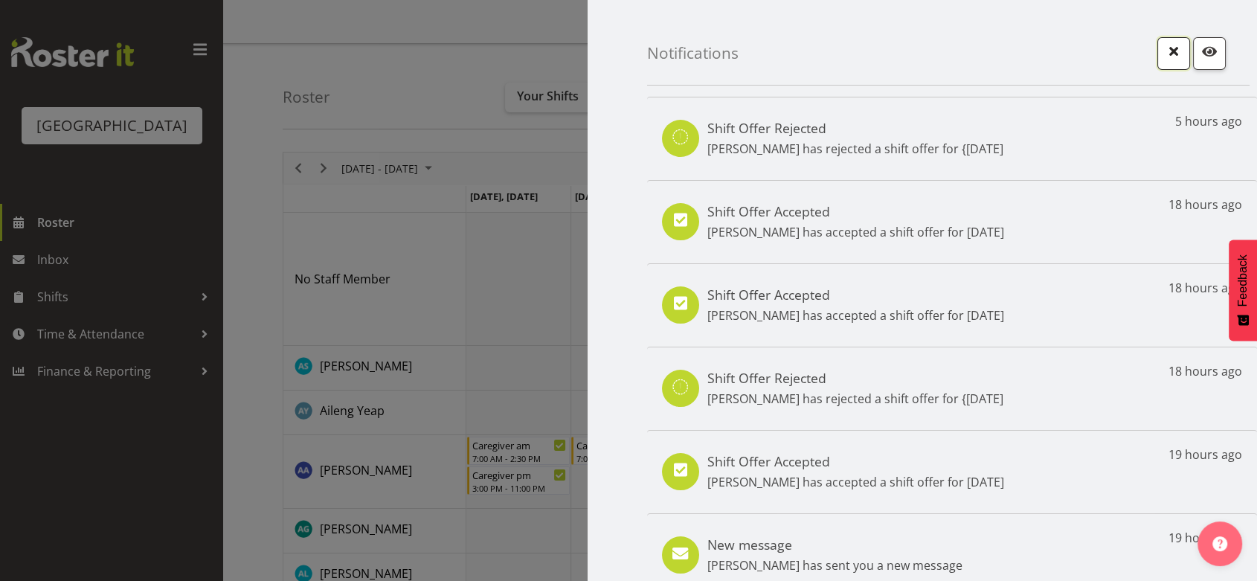
click at [1164, 50] on span "button" at bounding box center [1173, 51] width 19 height 19
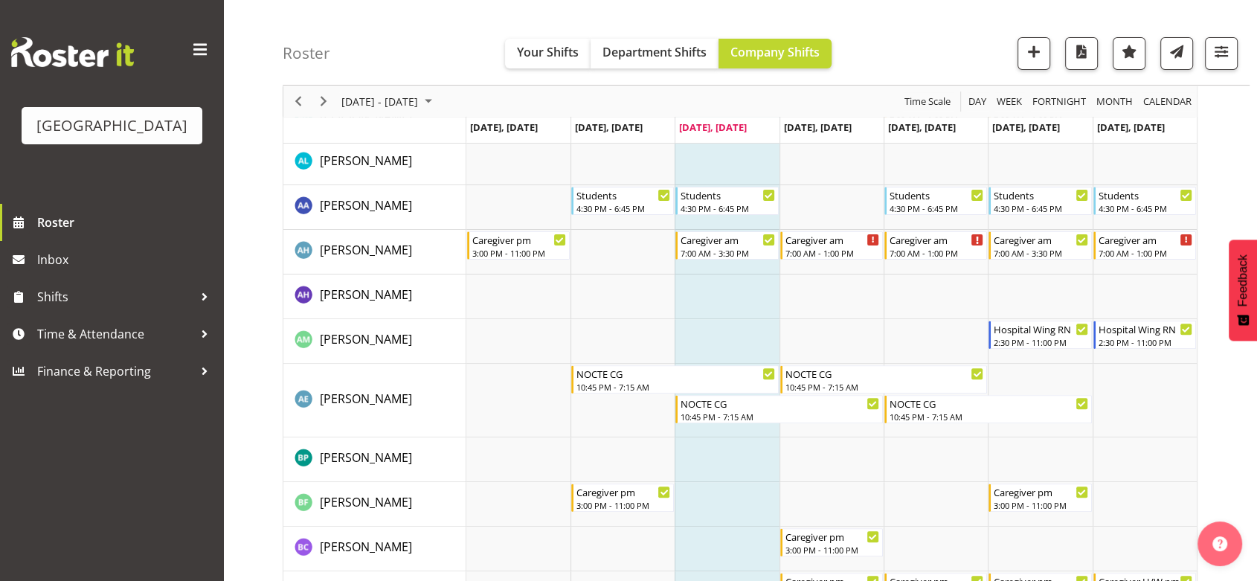
scroll to position [744, 0]
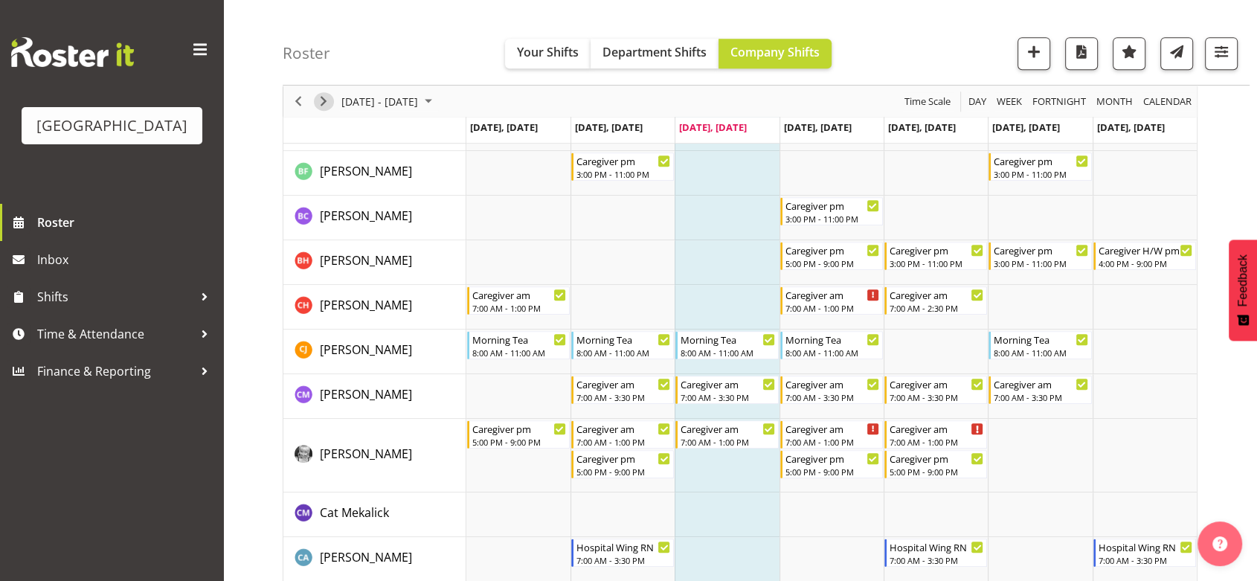
click at [325, 102] on span "Next" at bounding box center [324, 101] width 18 height 19
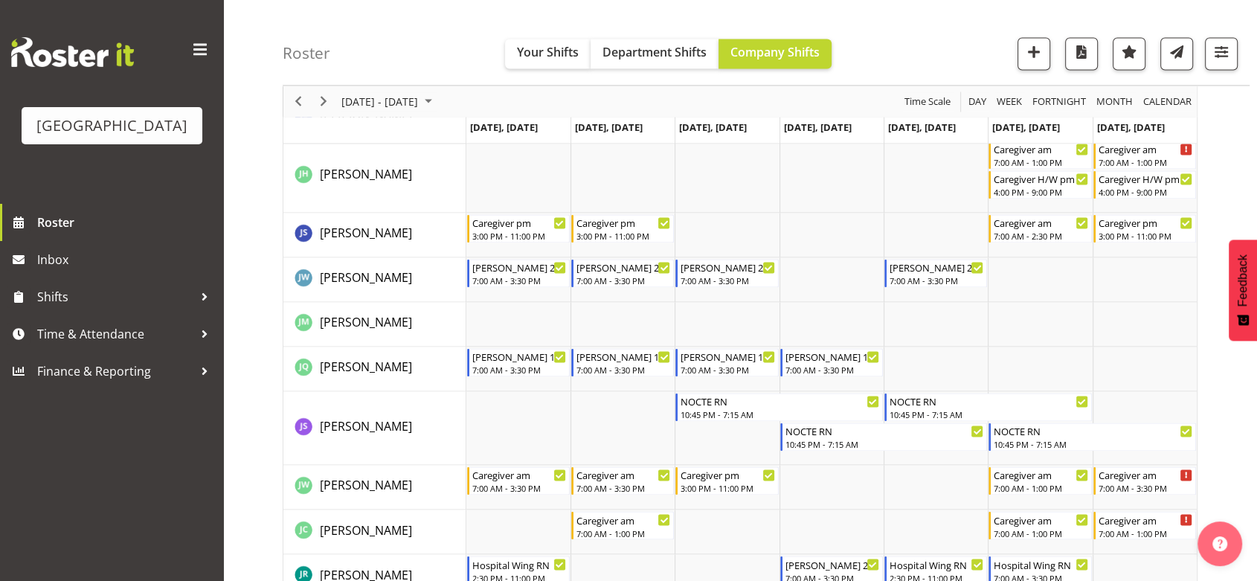
scroll to position [1983, 0]
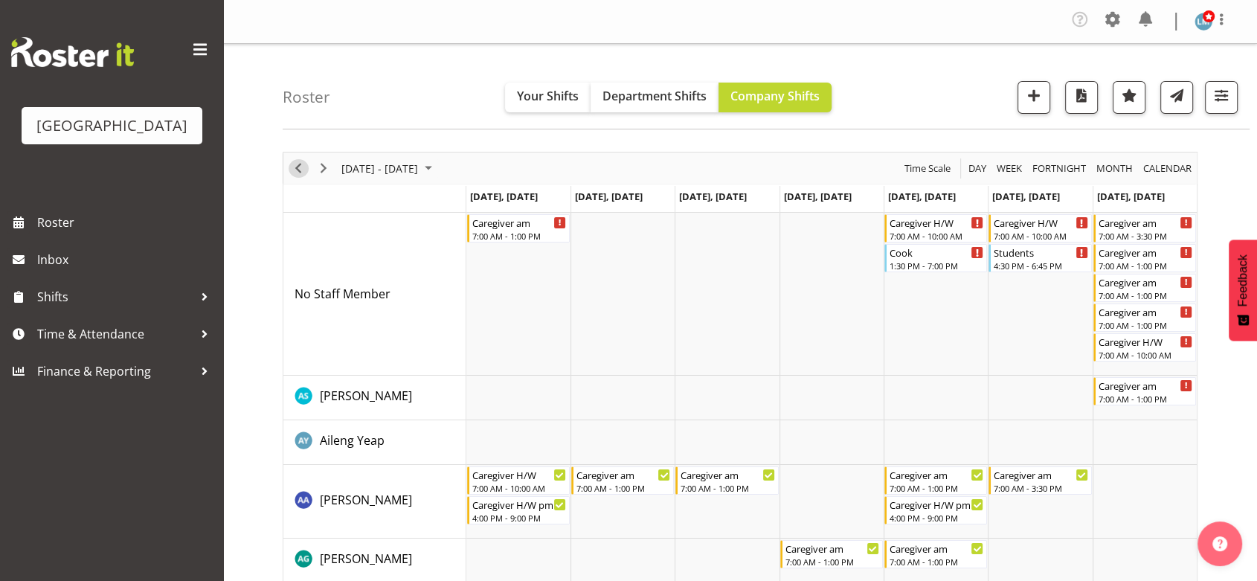
click at [295, 160] on span "Previous" at bounding box center [298, 168] width 18 height 19
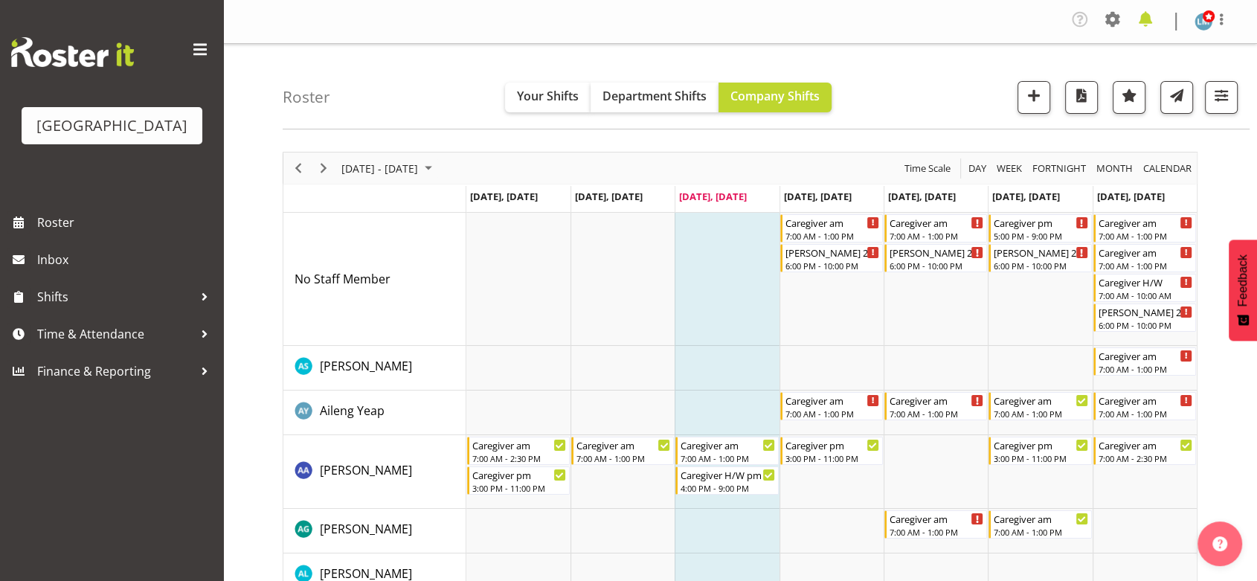
click at [1136, 16] on span at bounding box center [1146, 19] width 24 height 24
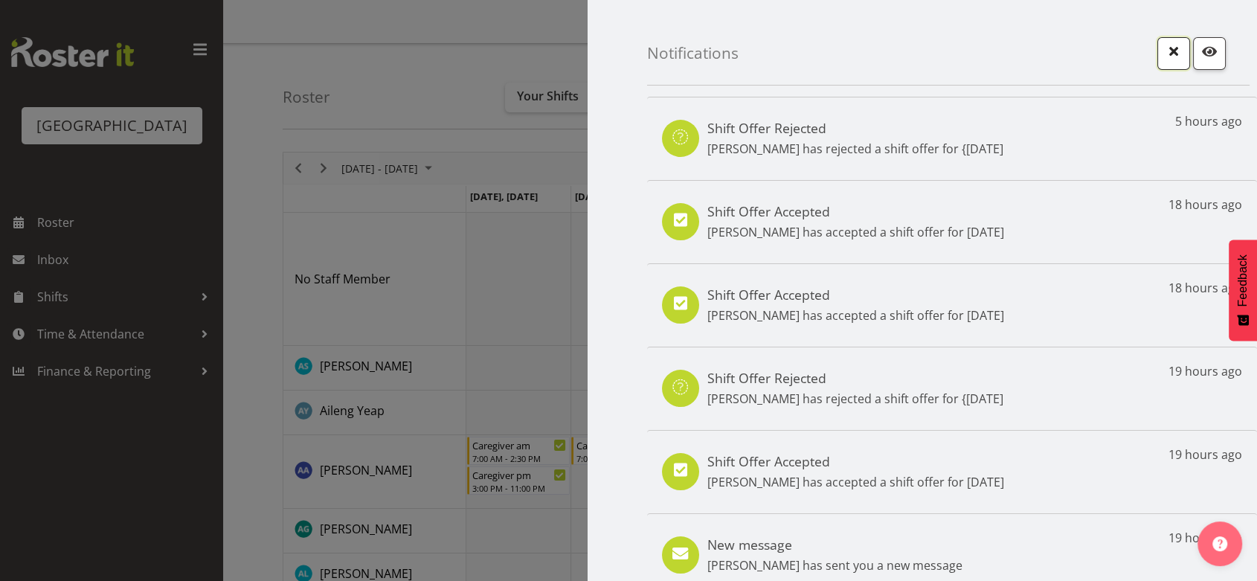
click at [1164, 54] on span "button" at bounding box center [1173, 51] width 19 height 19
